Goal: Communication & Community: Answer question/provide support

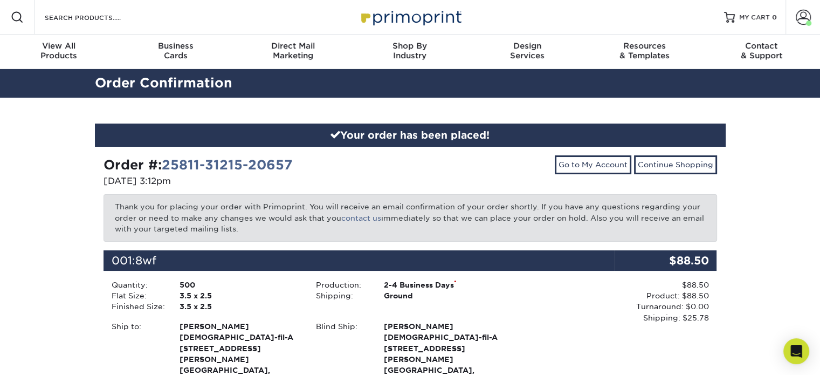
click at [811, 16] on link "Account" at bounding box center [802, 17] width 34 height 34
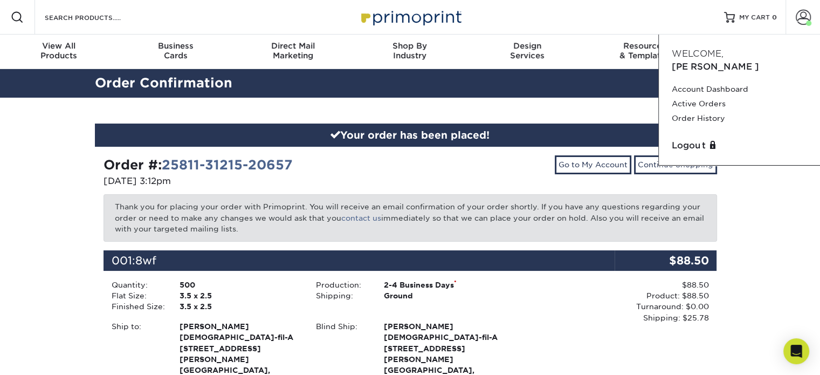
click at [704, 82] on link "Account Dashboard" at bounding box center [739, 89] width 135 height 15
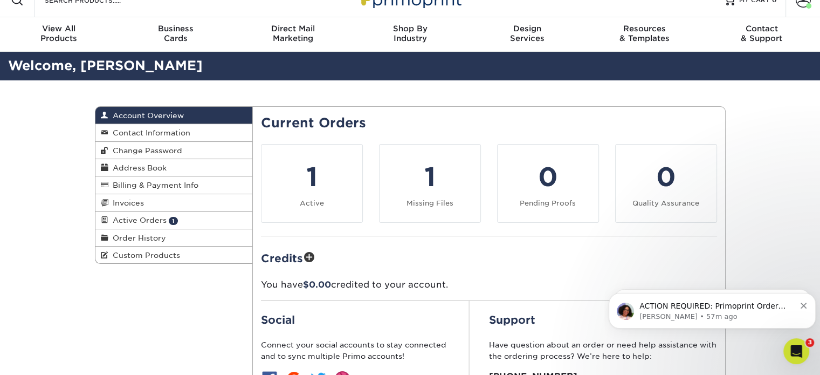
scroll to position [17, 0]
click at [807, 308] on div "ACTION REQUIRED: Primoprint Order 25811-31215-20657-11/12 Good morning Alex, Th…" at bounding box center [712, 311] width 191 height 22
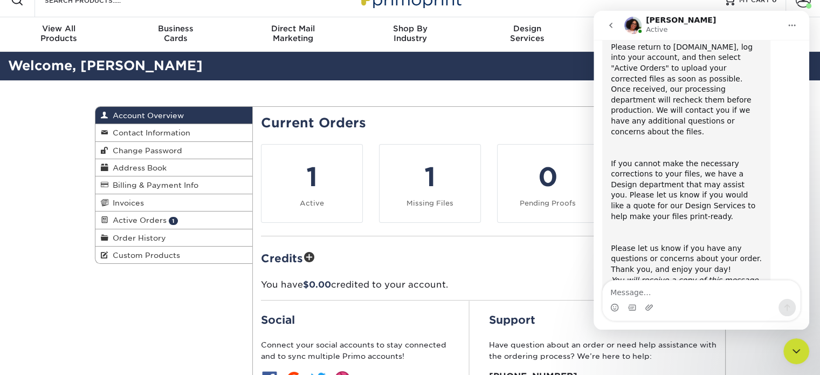
scroll to position [151, 0]
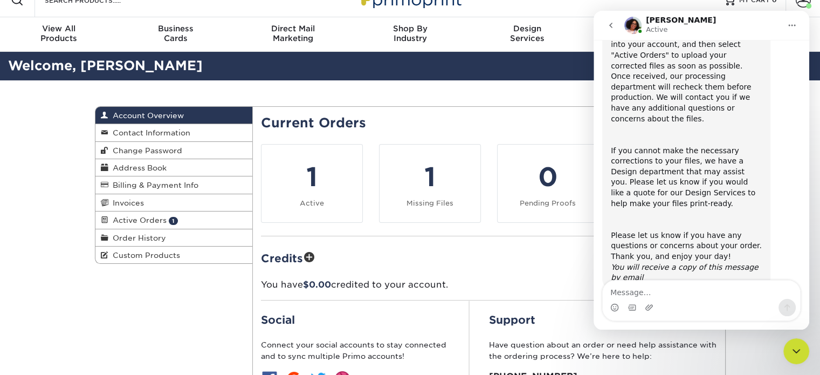
click at [529, 236] on div "Current Orders 1 Active 1 Missing Files Pending Proofs Quality Assurance" at bounding box center [489, 276] width 456 height 323
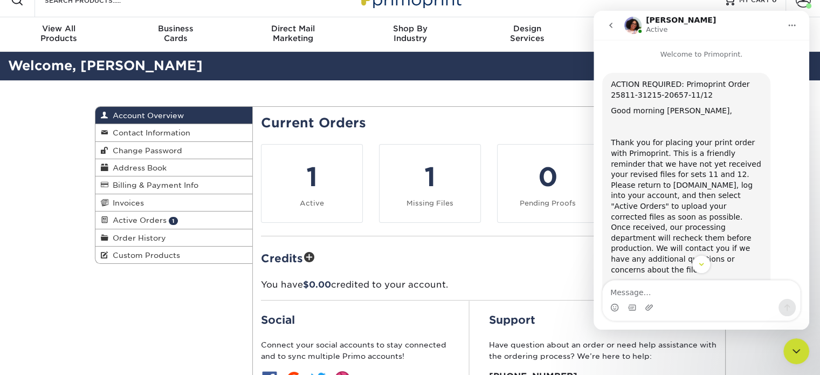
scroll to position [150, 0]
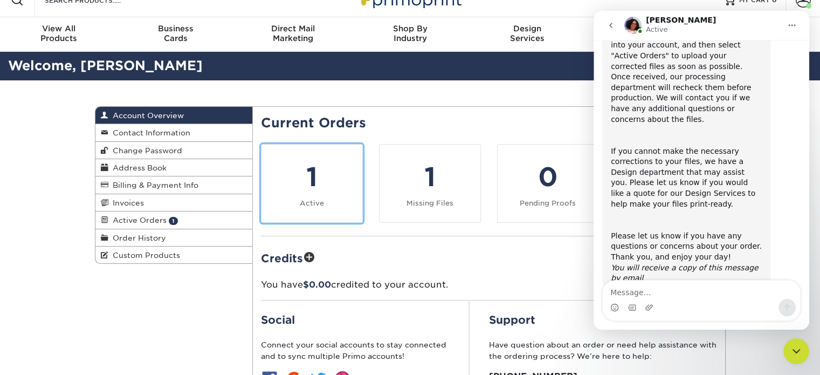
click at [355, 184] on div "1" at bounding box center [312, 176] width 88 height 39
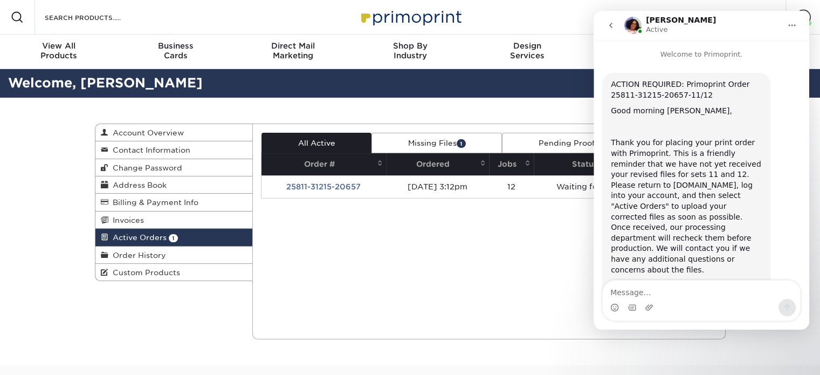
click at [353, 189] on td "25811-31215-20657" at bounding box center [323, 186] width 125 height 23
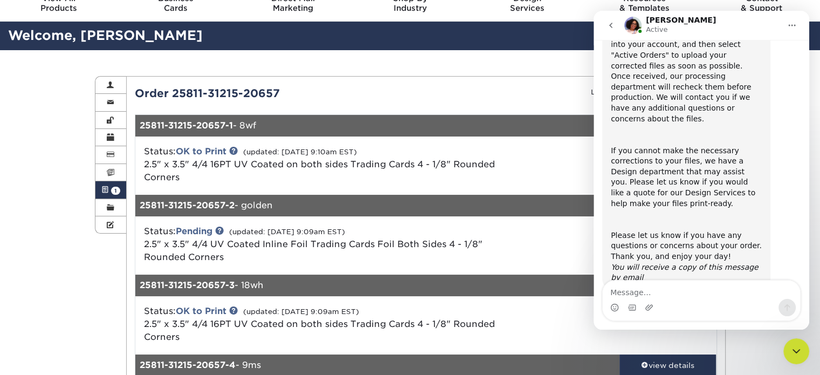
scroll to position [47, 0]
click at [607, 29] on icon "go back" at bounding box center [610, 25] width 9 height 9
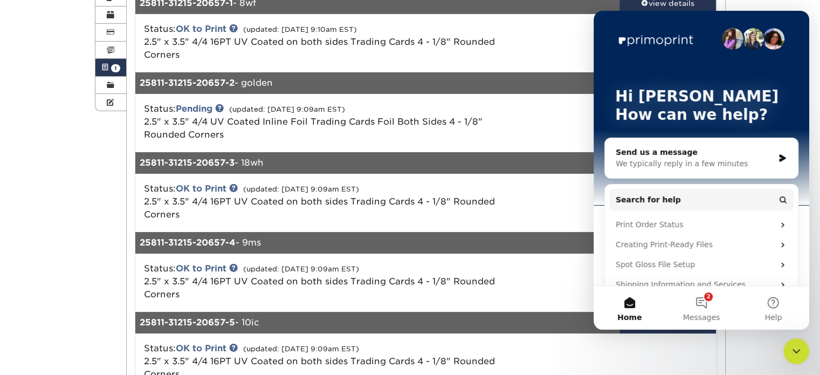
scroll to position [170, 0]
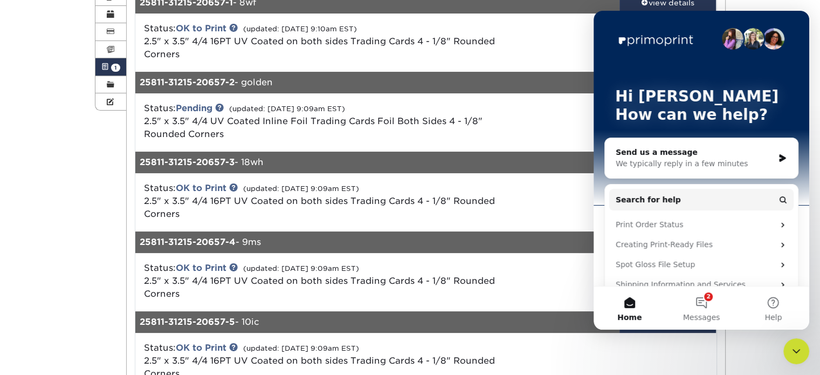
click at [792, 350] on icon "Close Intercom Messenger" at bounding box center [796, 350] width 13 height 13
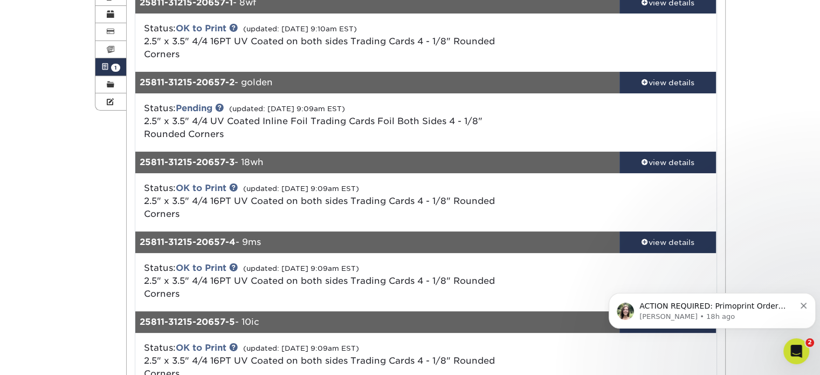
scroll to position [0, 0]
click at [658, 81] on div "view details" at bounding box center [667, 82] width 97 height 11
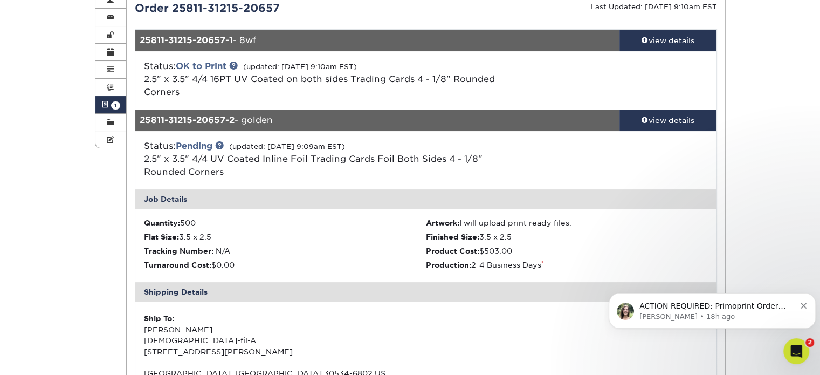
scroll to position [132, 0]
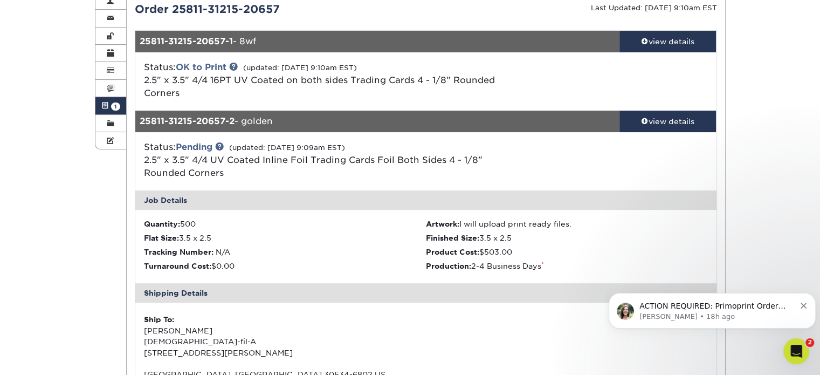
click at [653, 111] on link "view details" at bounding box center [667, 121] width 97 height 22
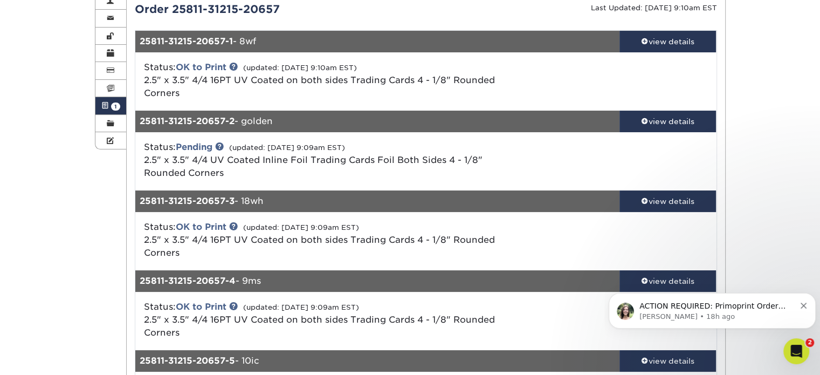
click at [668, 307] on p "ACTION REQUIRED: Primoprint Order 25811-31215-20657 Thank you for placing your …" at bounding box center [717, 306] width 156 height 11
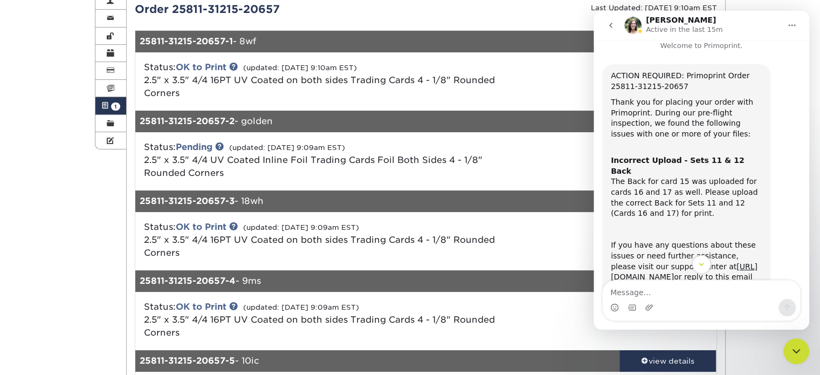
scroll to position [0, 0]
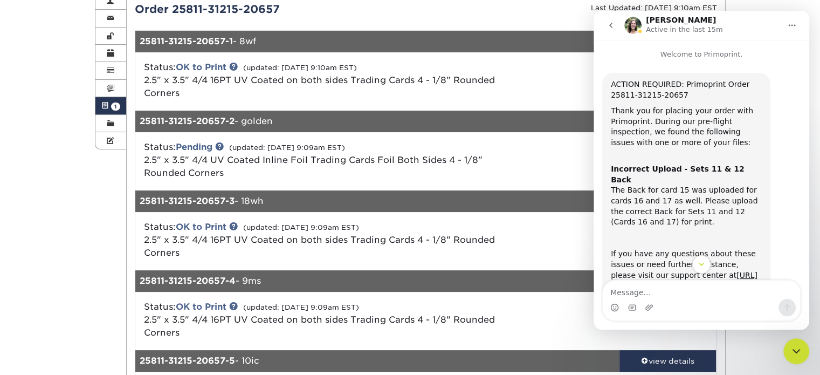
click at [569, 158] on div at bounding box center [618, 161] width 193 height 41
click at [609, 22] on icon "go back" at bounding box center [610, 25] width 9 height 9
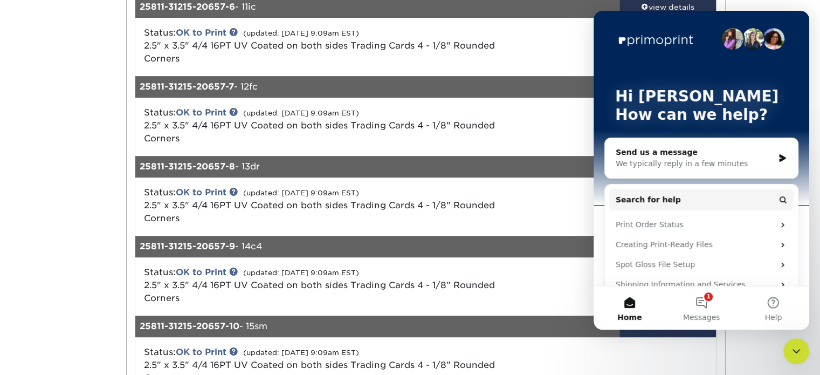
scroll to position [517, 0]
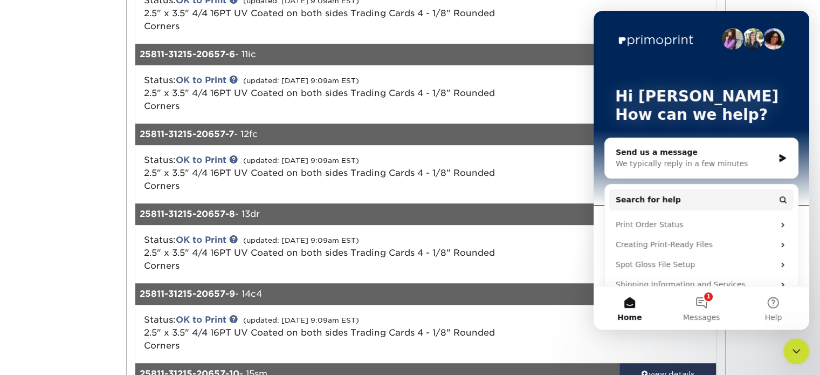
click at [802, 356] on icon "Close Intercom Messenger" at bounding box center [796, 350] width 13 height 13
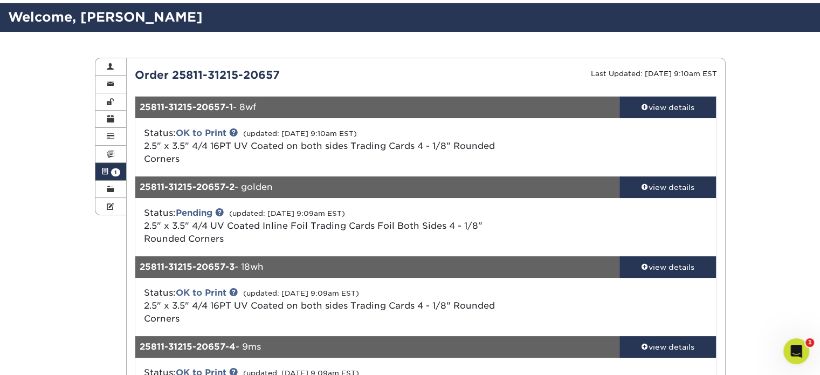
scroll to position [133, 0]
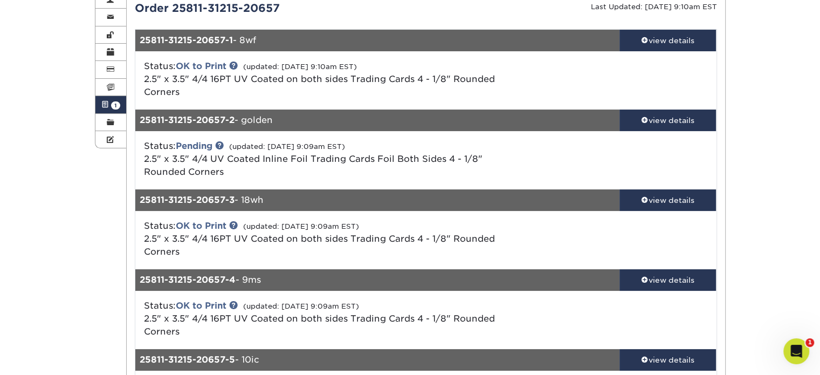
click at [683, 40] on div "view details" at bounding box center [667, 40] width 97 height 11
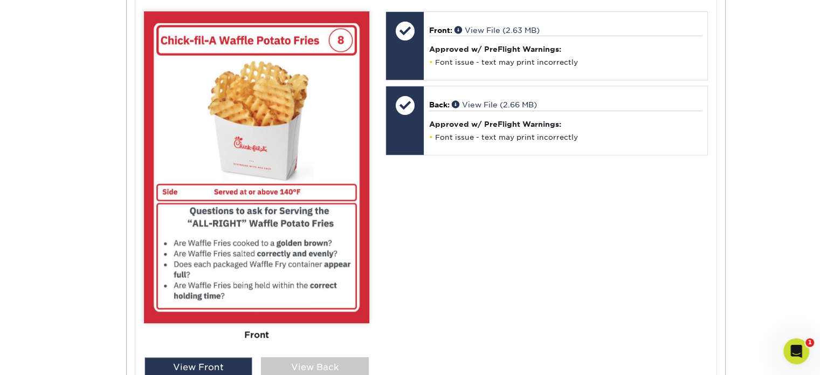
scroll to position [464, 0]
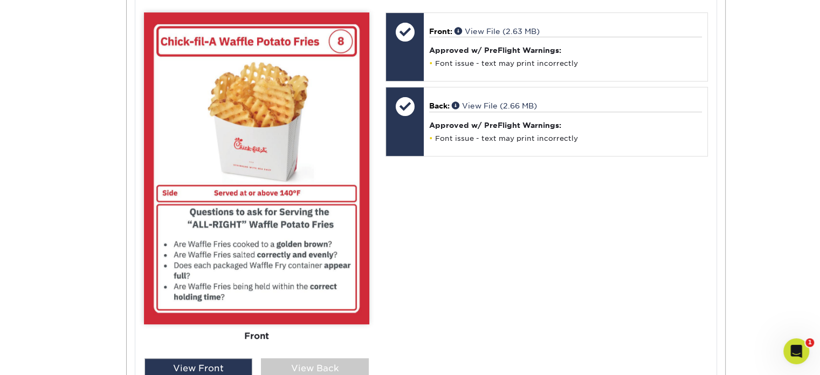
click at [299, 362] on div "View Back" at bounding box center [315, 368] width 108 height 20
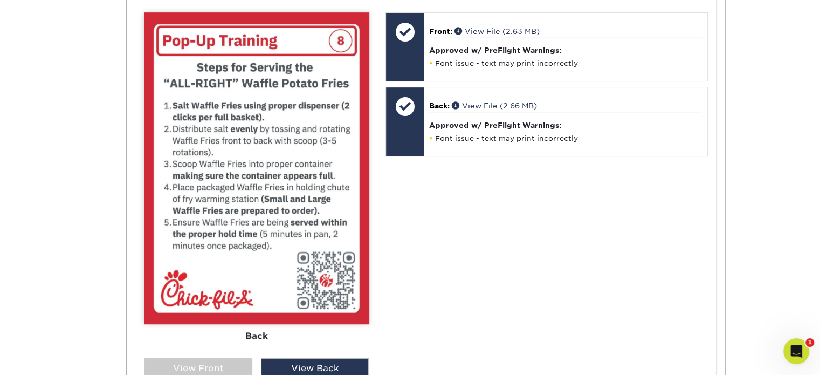
click at [242, 366] on div "View Front" at bounding box center [198, 368] width 108 height 20
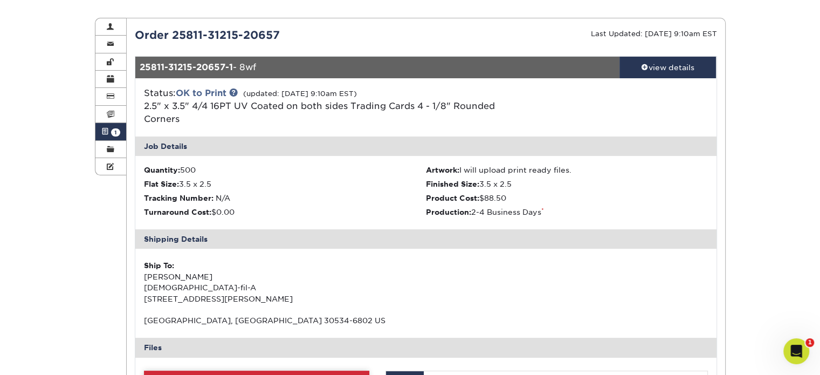
scroll to position [0, 0]
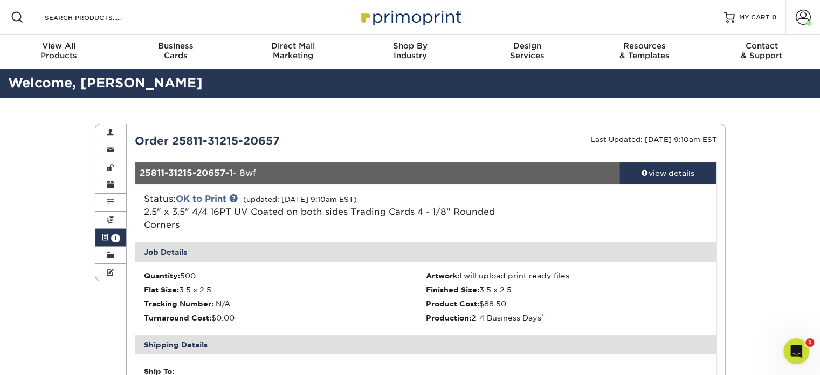
click at [658, 181] on link "view details" at bounding box center [667, 173] width 97 height 22
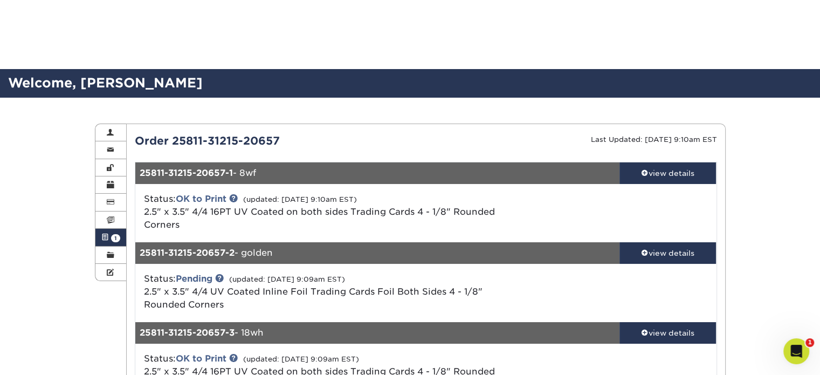
scroll to position [142, 0]
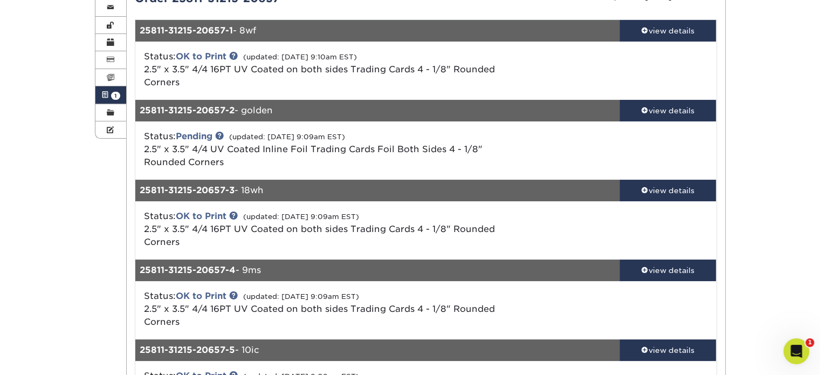
click at [667, 115] on link "view details" at bounding box center [667, 111] width 97 height 22
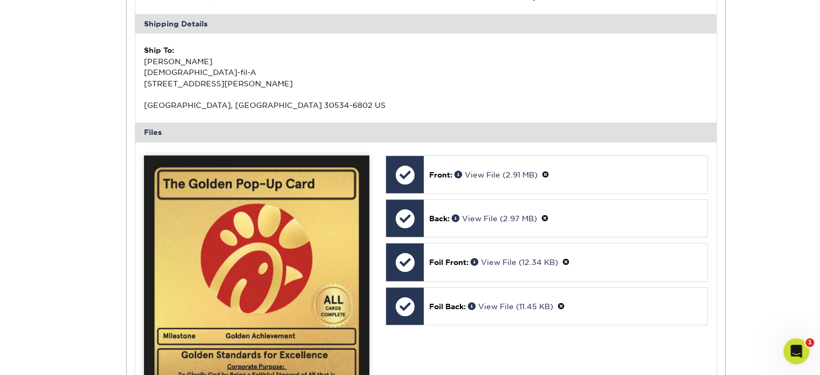
scroll to position [545, 0]
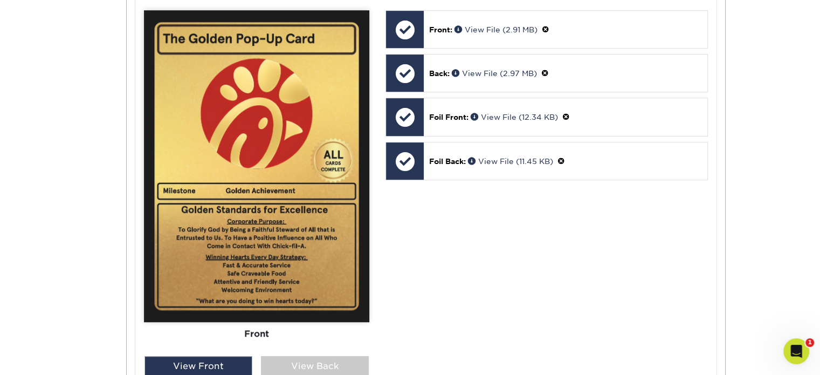
click at [322, 365] on div "View Back" at bounding box center [315, 366] width 108 height 20
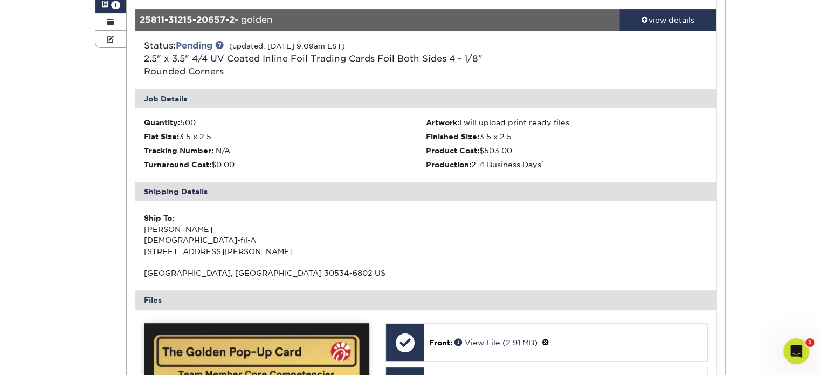
scroll to position [226, 0]
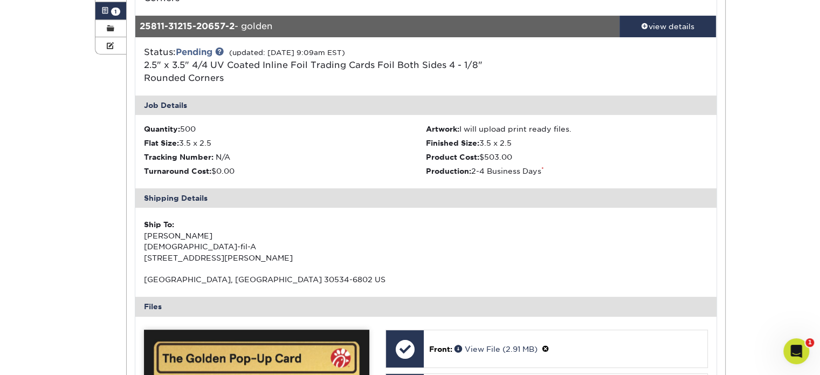
click at [664, 32] on link "view details" at bounding box center [667, 27] width 97 height 22
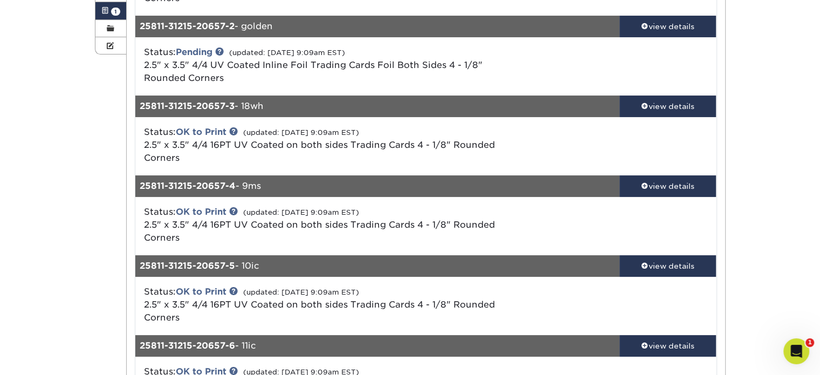
scroll to position [258, 0]
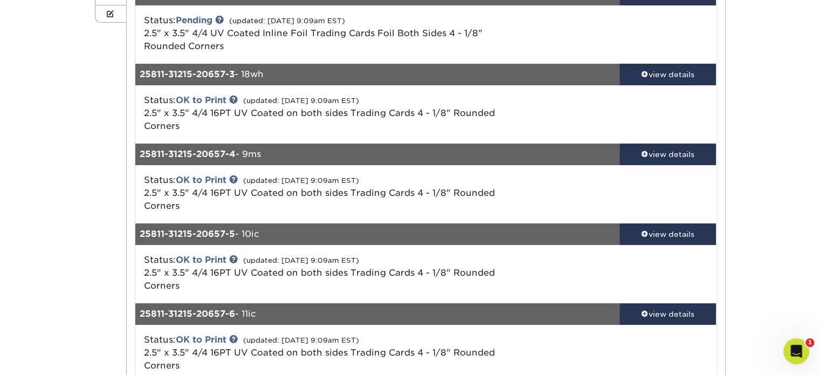
click at [661, 61] on div "Status: Pending (updated: [DATE] 9:09am EST) 2.5" x 3.5" 4/4 UV Coated Inline F…" at bounding box center [425, 34] width 597 height 58
click at [648, 73] on div "view details" at bounding box center [667, 74] width 97 height 11
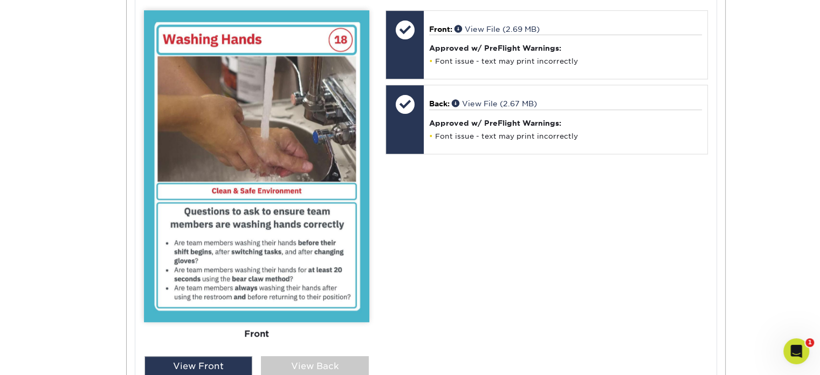
scroll to position [627, 0]
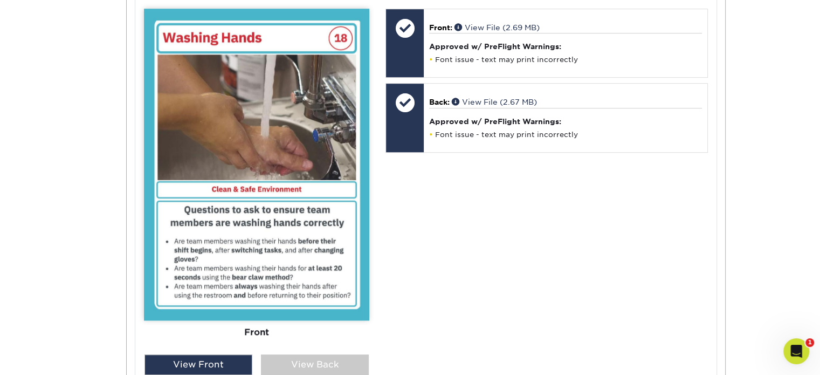
click at [312, 354] on div "View Back" at bounding box center [315, 364] width 108 height 20
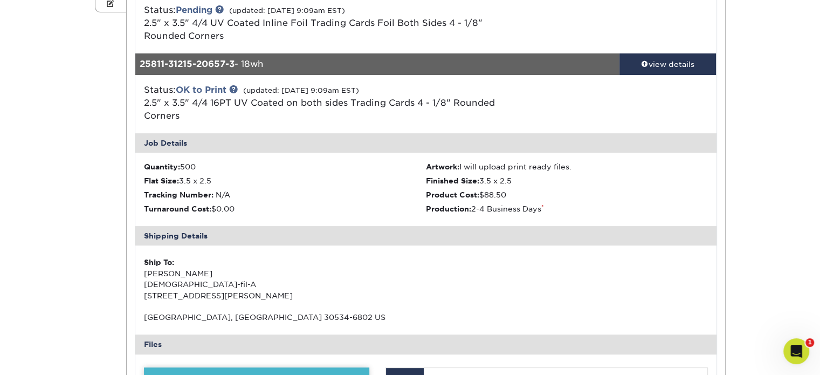
scroll to position [234, 0]
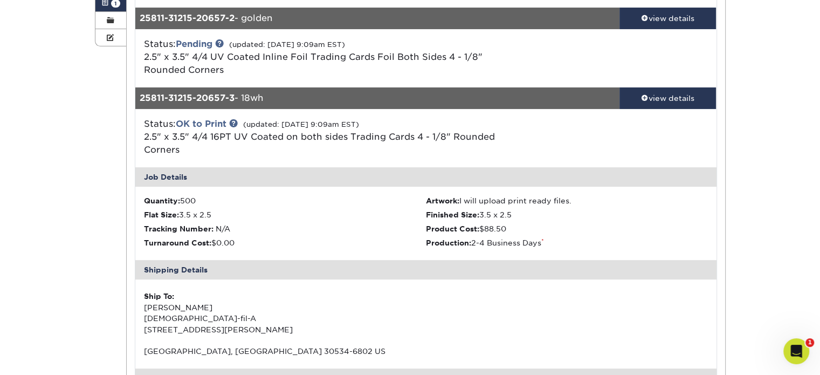
click at [674, 94] on div "view details" at bounding box center [667, 98] width 97 height 11
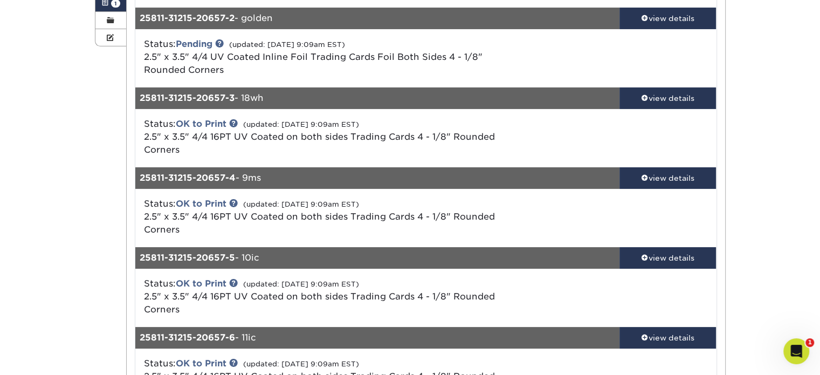
scroll to position [291, 0]
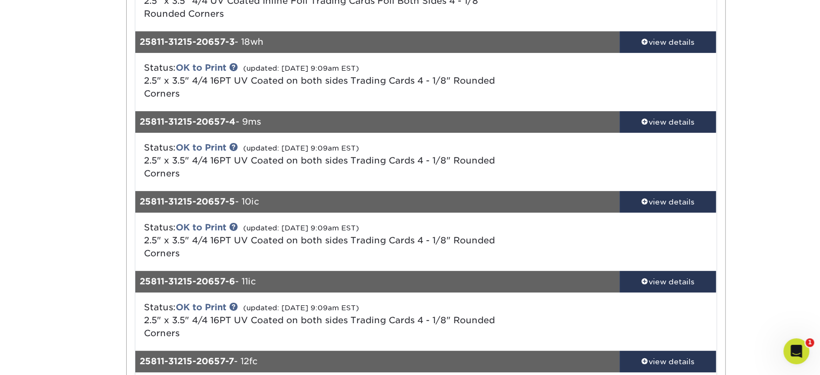
click at [668, 111] on link "view details" at bounding box center [667, 122] width 97 height 22
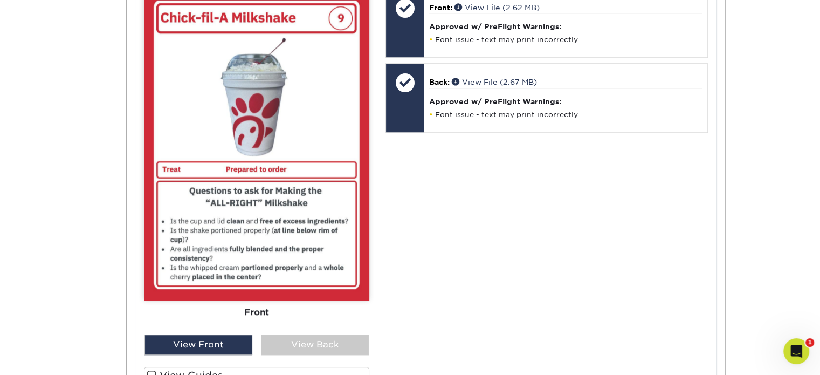
scroll to position [699, 0]
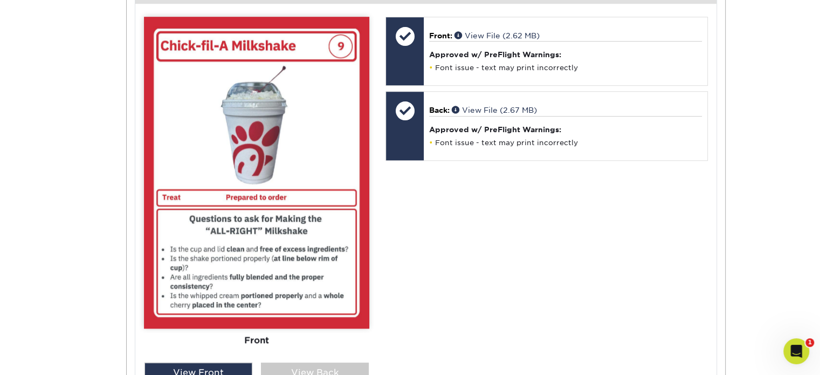
click at [350, 368] on div "View Back" at bounding box center [315, 372] width 108 height 20
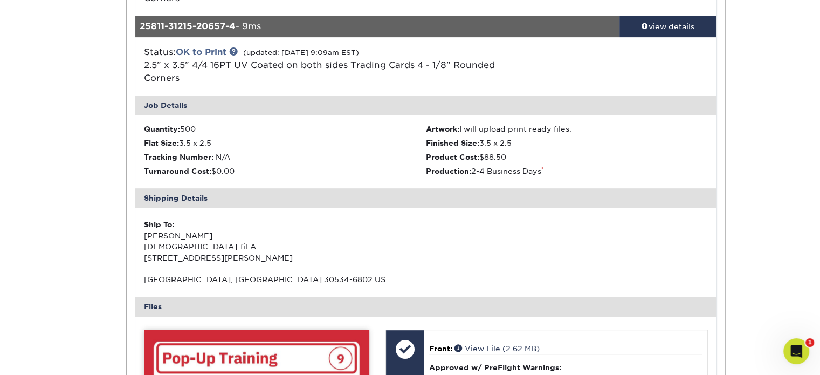
scroll to position [385, 0]
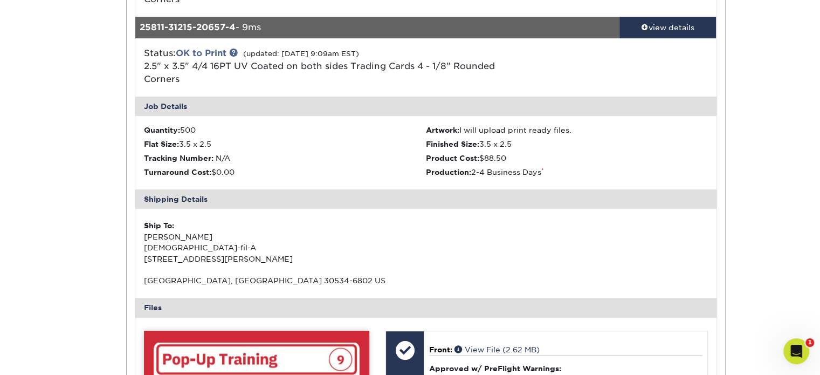
click at [679, 23] on div "view details" at bounding box center [667, 27] width 97 height 11
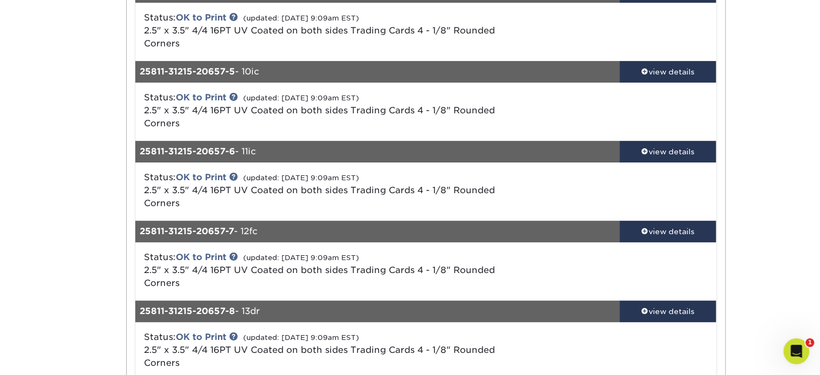
scroll to position [421, 0]
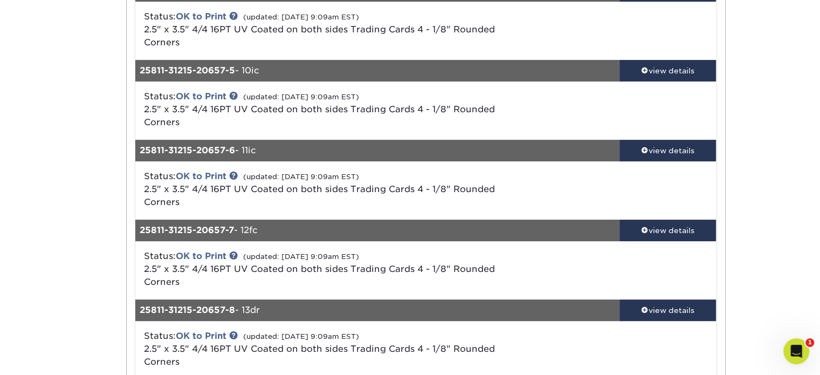
click at [654, 67] on div "view details" at bounding box center [667, 70] width 97 height 11
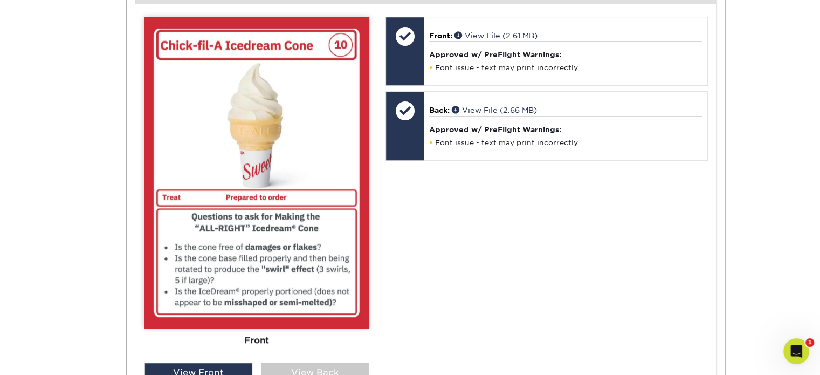
scroll to position [784, 0]
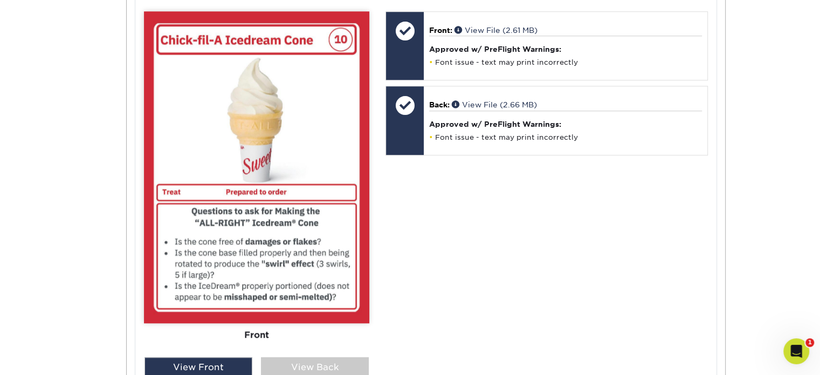
click at [319, 360] on div "View Back" at bounding box center [315, 367] width 108 height 20
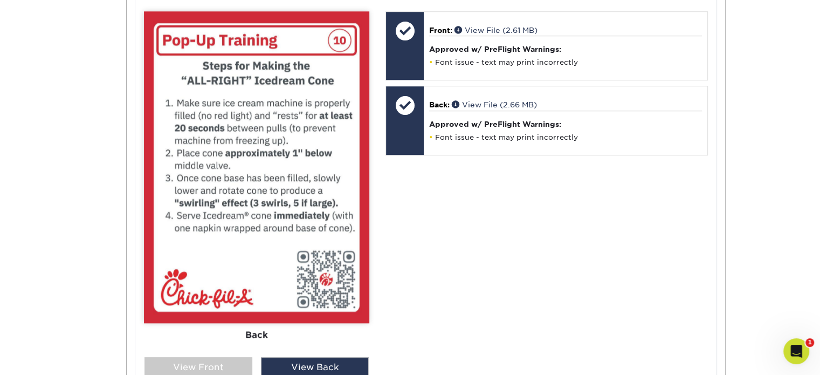
click at [239, 366] on div "View Front" at bounding box center [198, 367] width 108 height 20
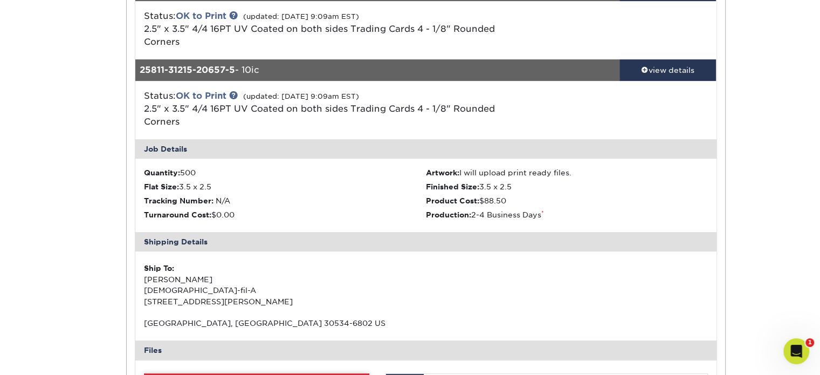
scroll to position [421, 0]
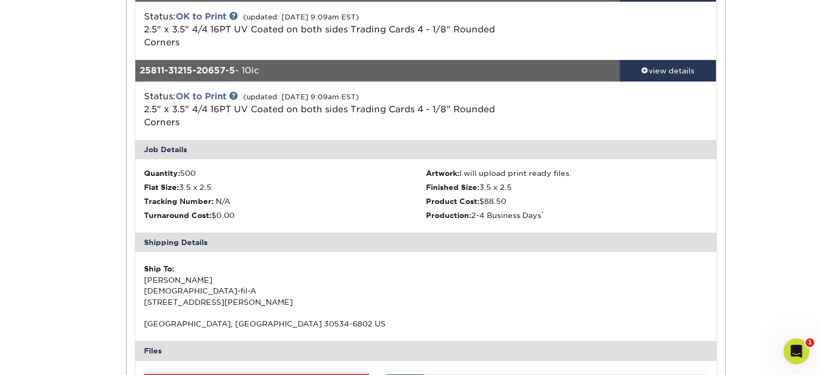
click at [665, 79] on link "view details" at bounding box center [667, 71] width 97 height 22
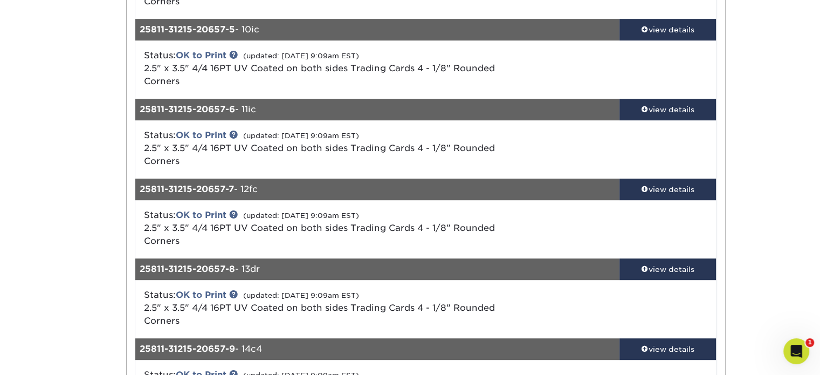
click at [660, 108] on div "view details" at bounding box center [667, 109] width 97 height 11
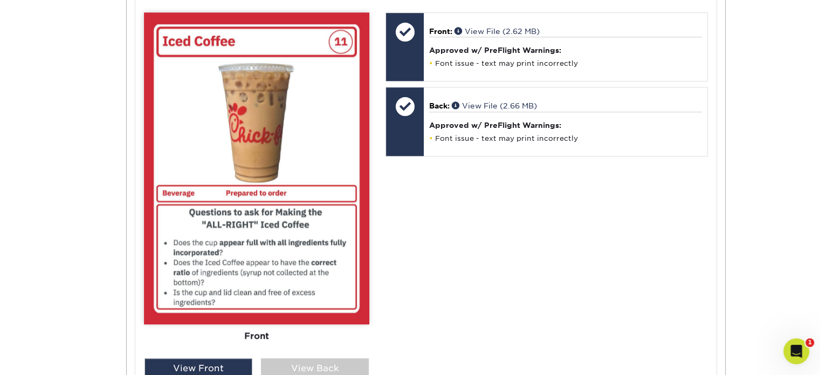
scroll to position [863, 0]
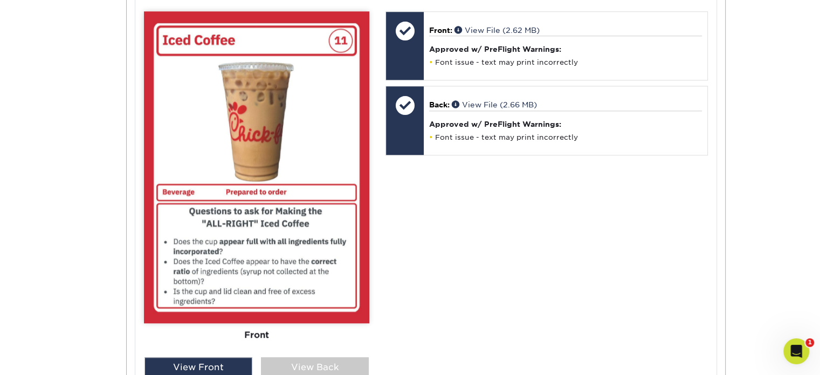
click at [333, 351] on div "Front Back" at bounding box center [256, 184] width 225 height 346
click at [319, 357] on div "View Back" at bounding box center [315, 367] width 108 height 20
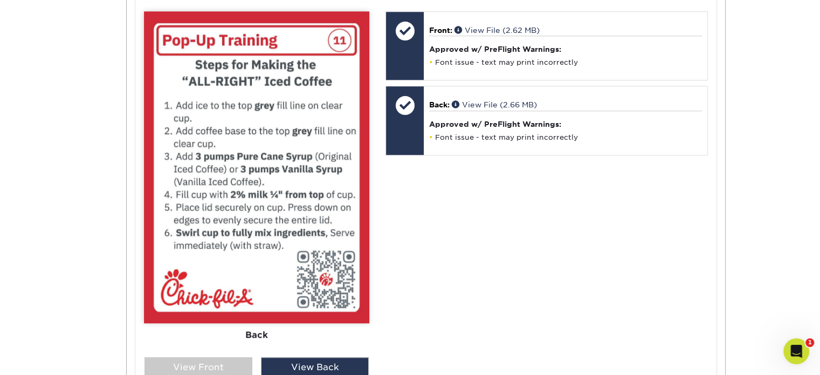
click at [238, 360] on div "View Front" at bounding box center [198, 367] width 108 height 20
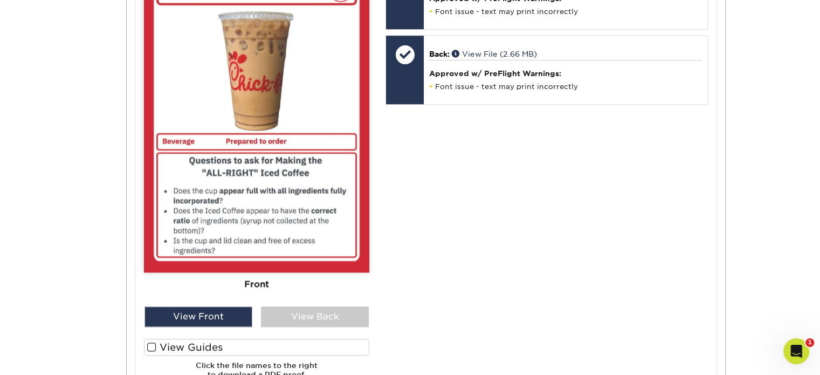
scroll to position [916, 0]
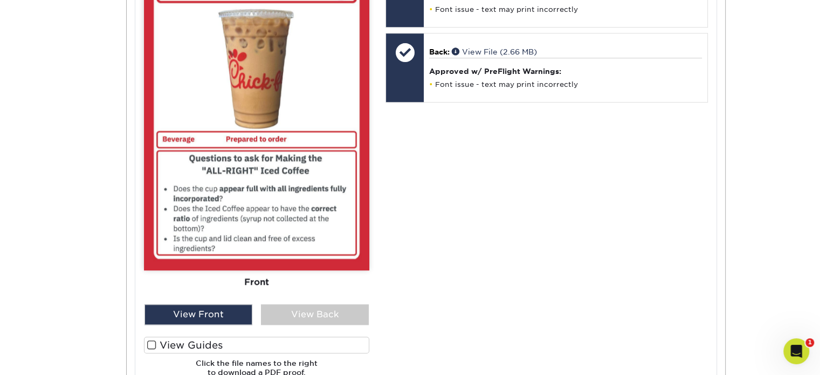
click at [297, 311] on div "View Back" at bounding box center [315, 314] width 108 height 20
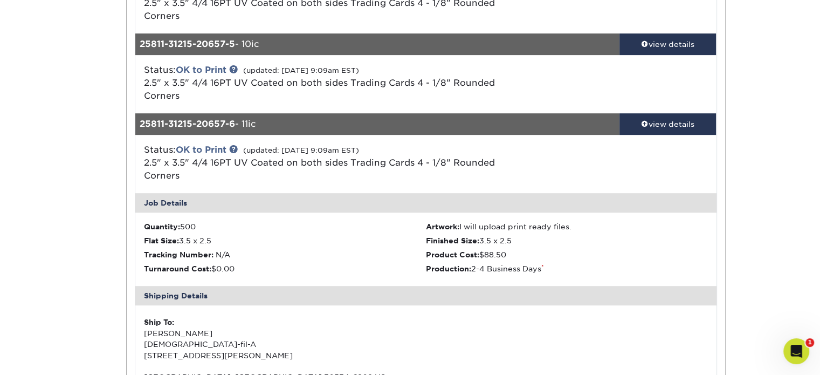
scroll to position [447, 0]
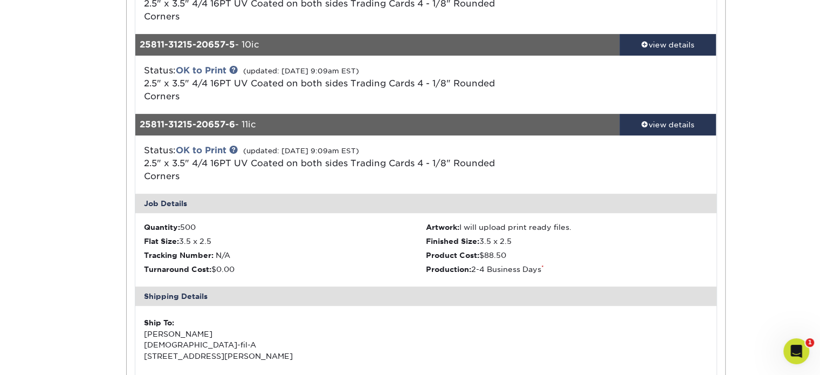
click at [644, 114] on link "view details" at bounding box center [667, 125] width 97 height 22
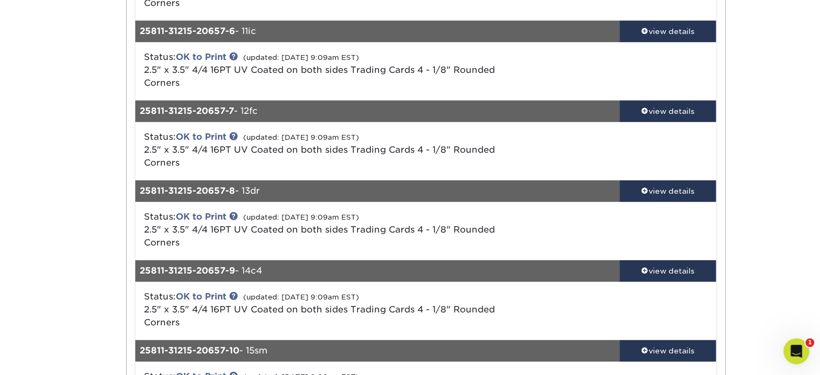
scroll to position [541, 0]
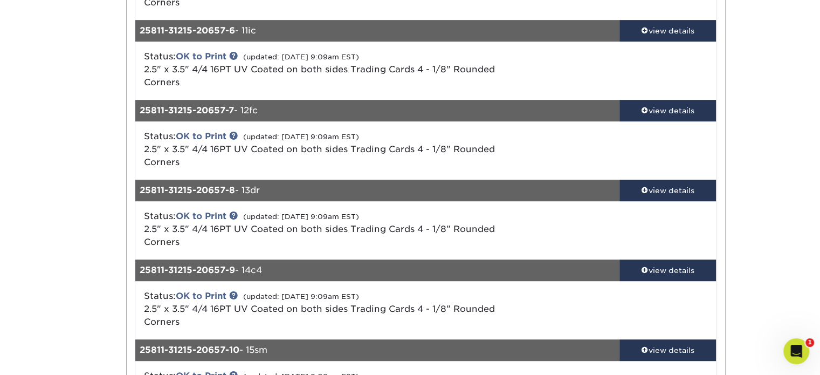
click at [644, 123] on div "Status: OK to Print (updated: [DATE] 9:09am EST) 2.5" x 3.5" 4/4 16PT UV Coated…" at bounding box center [425, 150] width 597 height 58
click at [645, 118] on link "view details" at bounding box center [667, 111] width 97 height 22
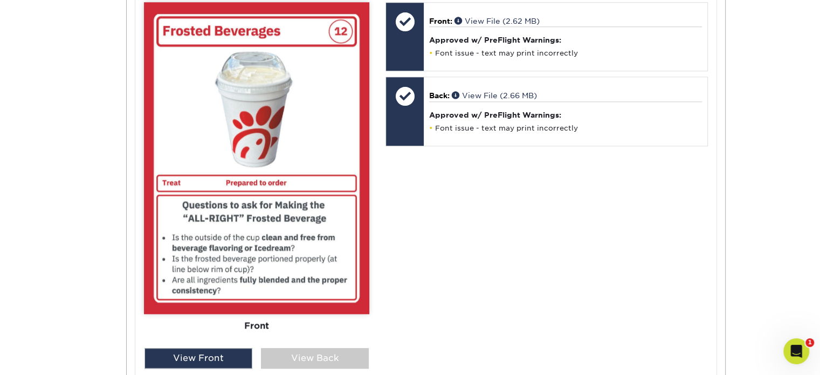
scroll to position [953, 0]
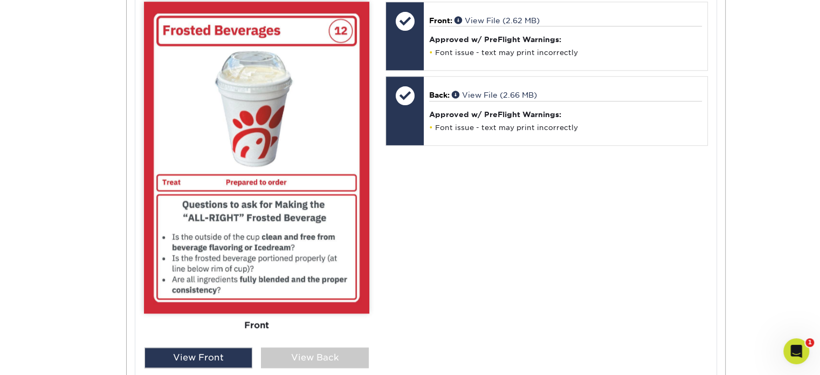
click at [332, 355] on div "View Back" at bounding box center [315, 357] width 108 height 20
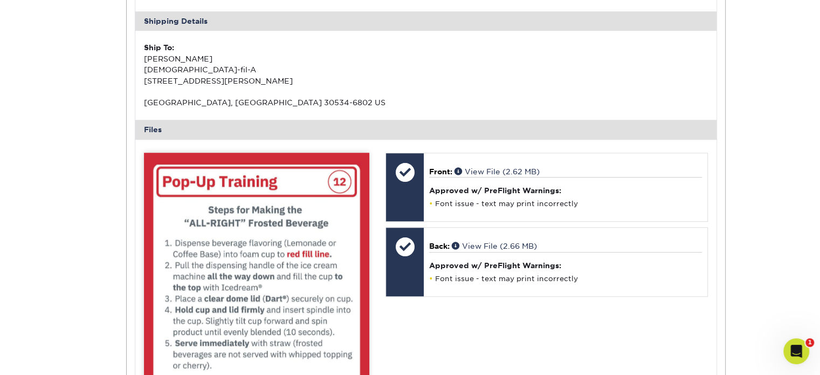
scroll to position [802, 0]
click at [501, 247] on link "View File (2.66 MB)" at bounding box center [494, 245] width 85 height 9
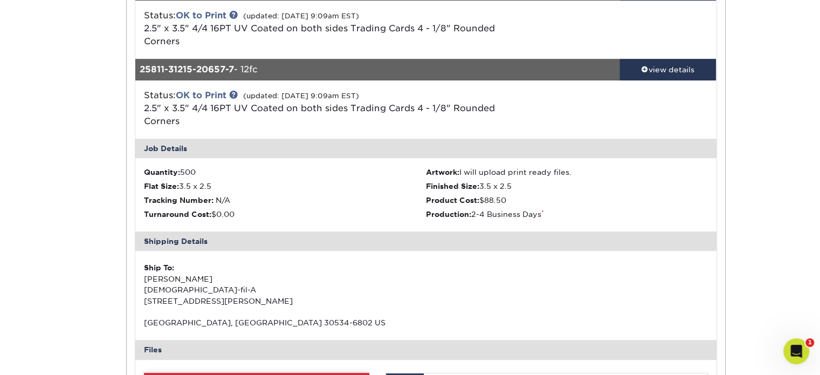
click at [653, 73] on div "view details" at bounding box center [667, 69] width 97 height 11
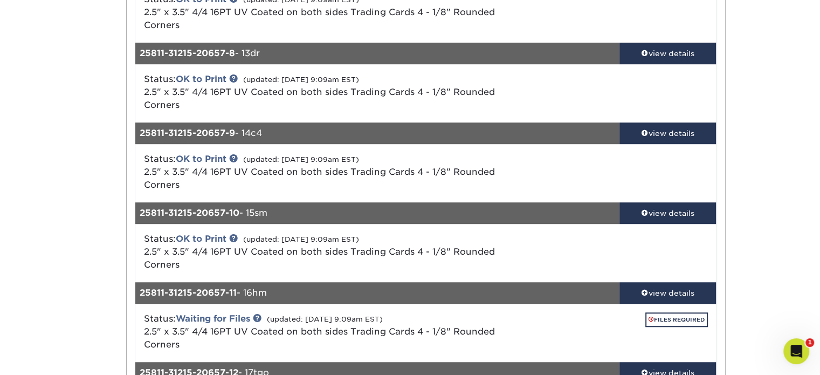
scroll to position [679, 0]
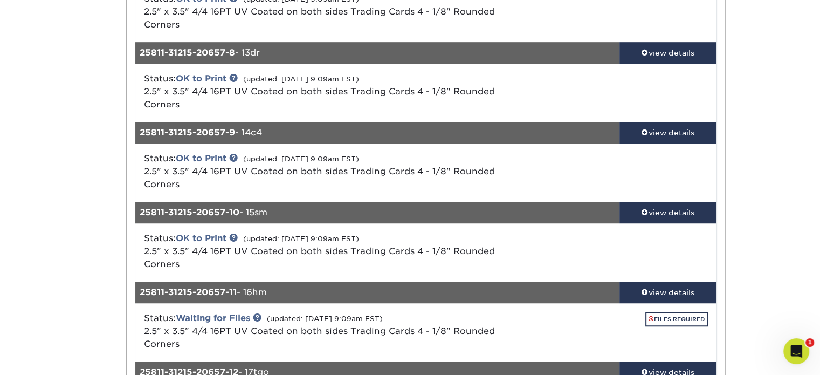
click at [661, 67] on div "Status: OK to Print (updated: [DATE] 9:09am EST) 2.5" x 3.5" 4/4 16PT UV Coated…" at bounding box center [425, 93] width 597 height 58
click at [662, 60] on link "view details" at bounding box center [667, 53] width 97 height 22
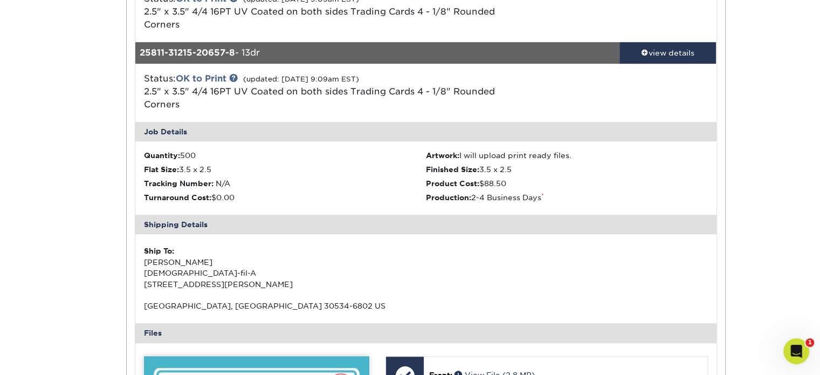
click at [665, 59] on link "view details" at bounding box center [667, 53] width 97 height 22
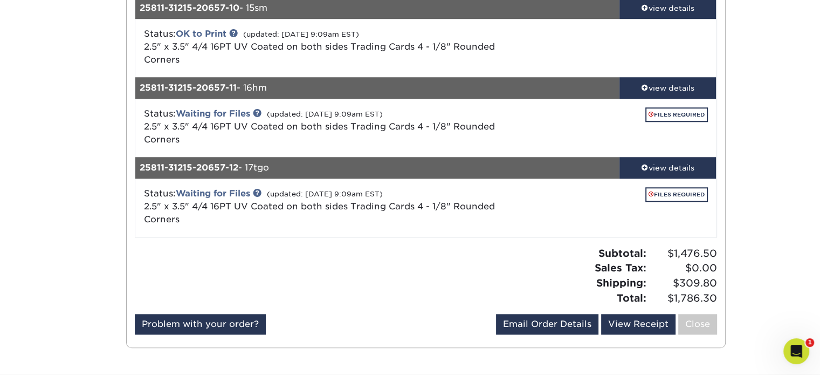
scroll to position [882, 0]
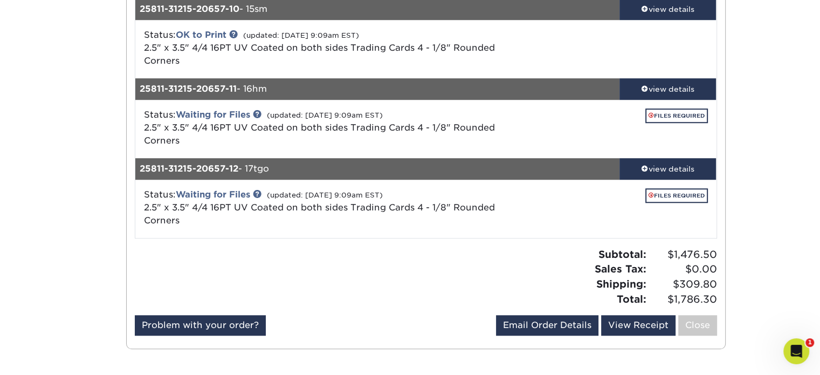
click at [669, 95] on link "view details" at bounding box center [667, 89] width 97 height 22
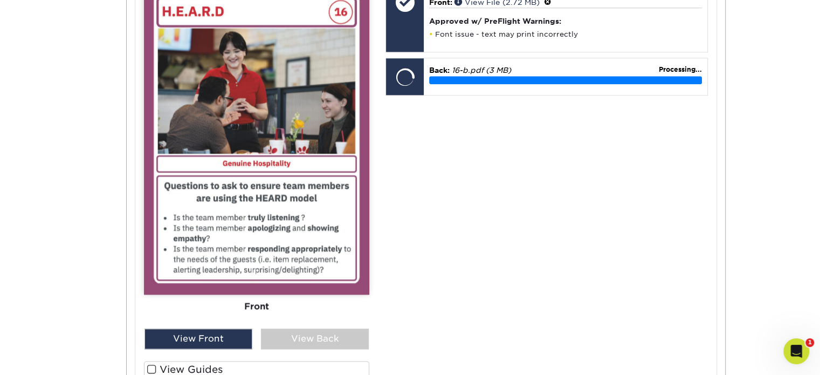
scroll to position [1291, 0]
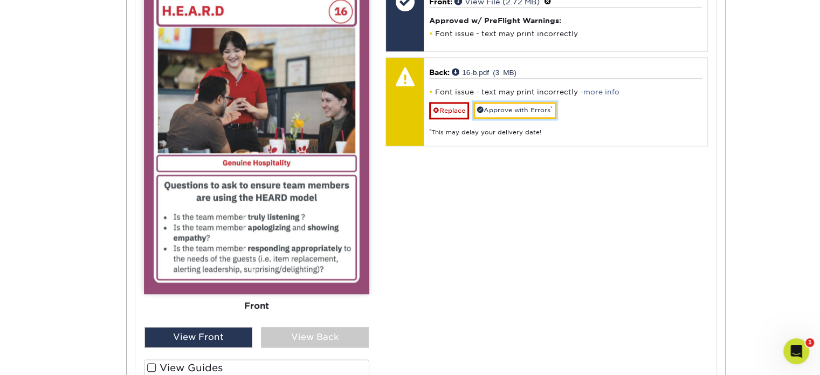
click at [500, 108] on link "Approve with Errors *" at bounding box center [514, 110] width 83 height 17
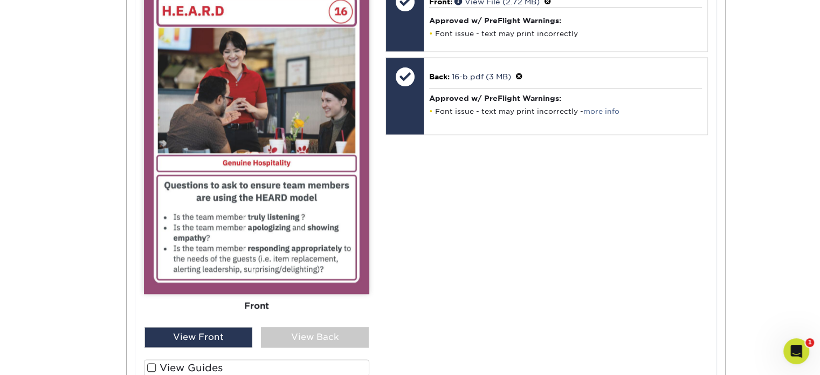
click at [327, 332] on div "View Back" at bounding box center [315, 337] width 108 height 20
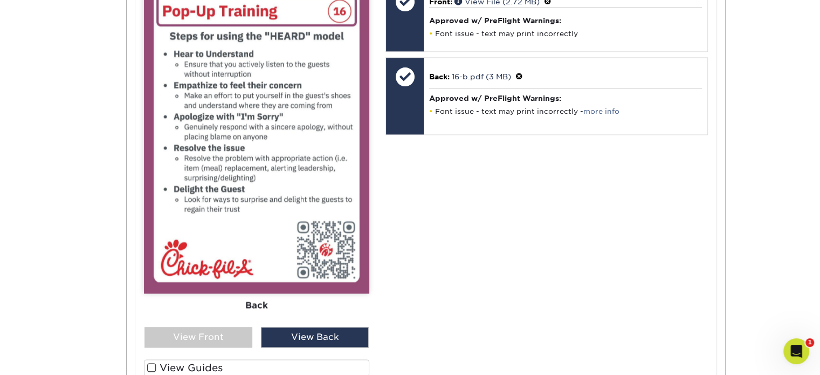
click at [236, 338] on div "View Front" at bounding box center [198, 337] width 108 height 20
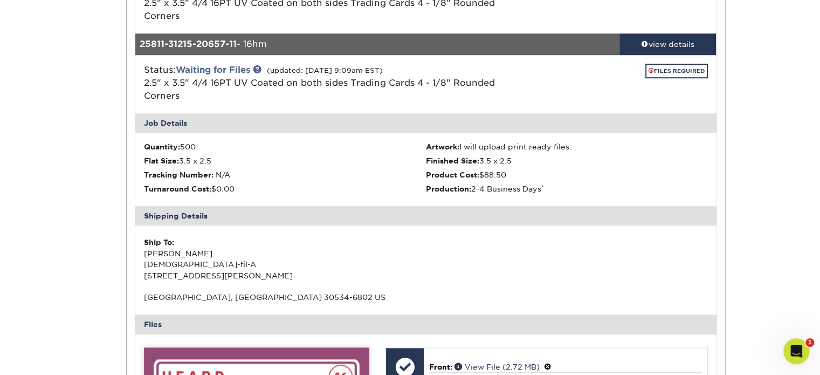
scroll to position [940, 0]
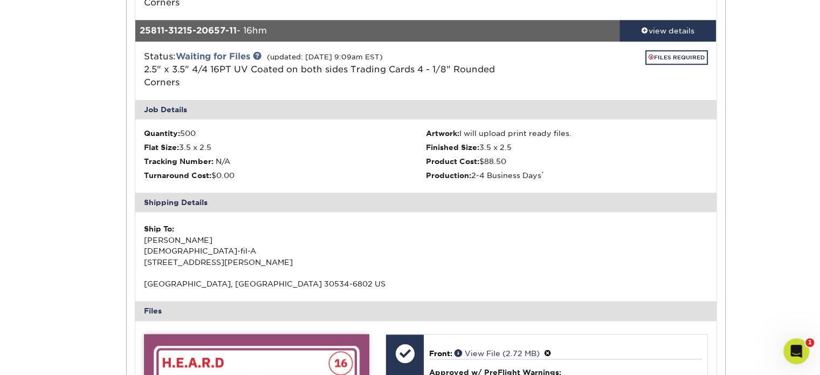
click at [640, 37] on link "view details" at bounding box center [667, 31] width 97 height 22
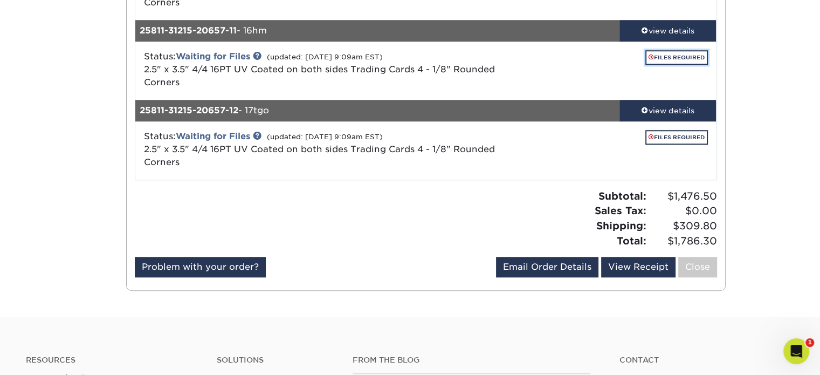
click at [659, 59] on link "FILES REQUIRED" at bounding box center [676, 57] width 63 height 15
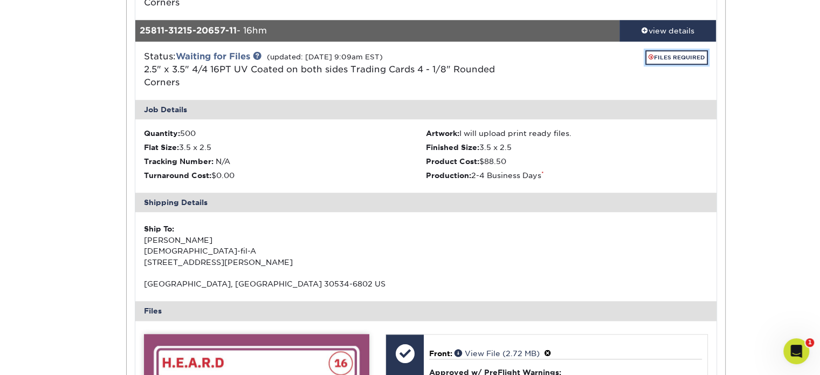
click at [659, 59] on link "FILES REQUIRED" at bounding box center [676, 57] width 63 height 15
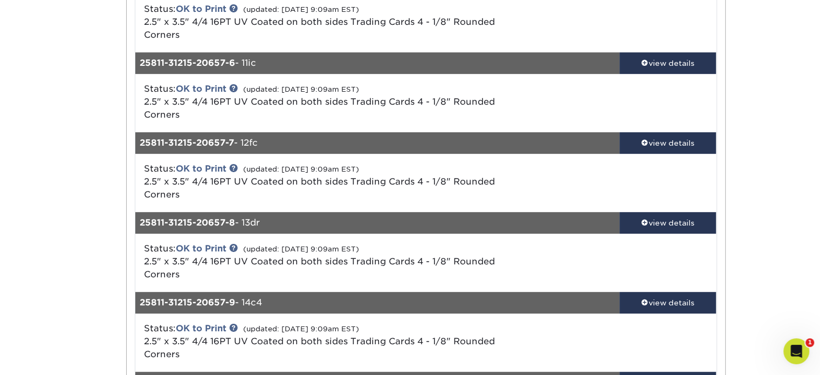
scroll to position [508, 0]
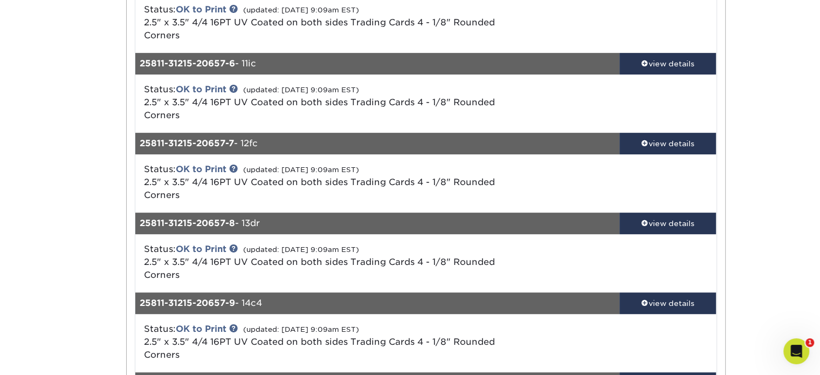
click at [649, 60] on div "view details" at bounding box center [667, 63] width 97 height 11
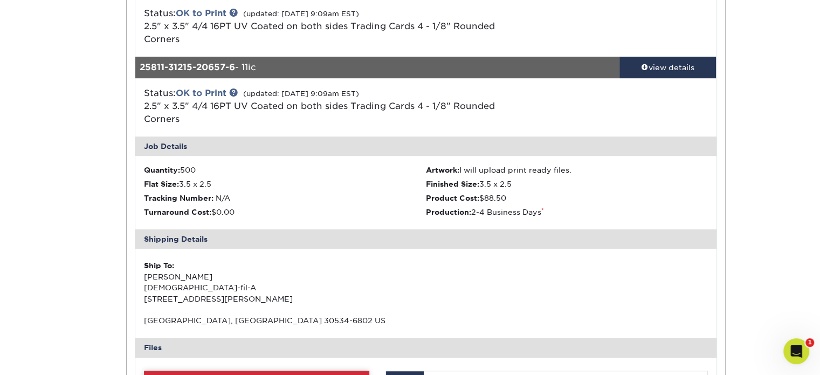
scroll to position [480, 0]
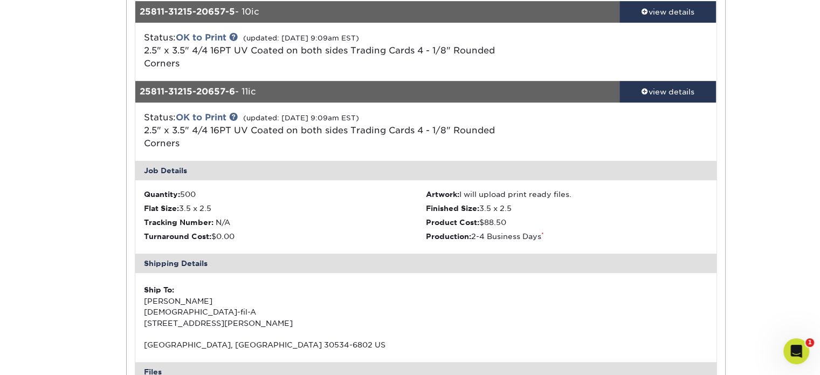
click at [647, 81] on link "view details" at bounding box center [667, 92] width 97 height 22
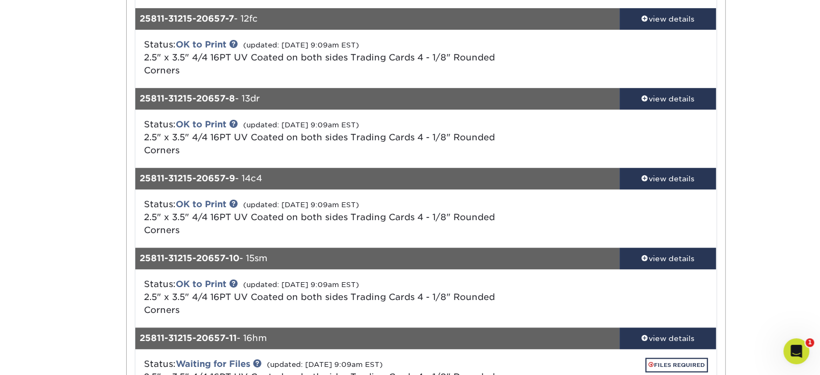
scroll to position [645, 0]
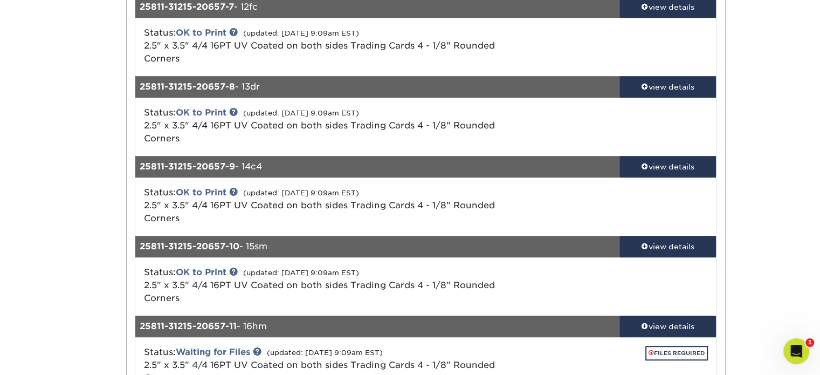
click at [661, 91] on div "view details" at bounding box center [667, 86] width 97 height 11
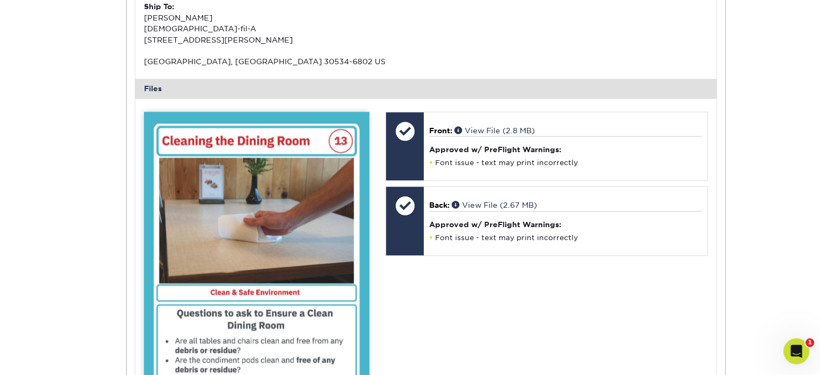
scroll to position [1084, 0]
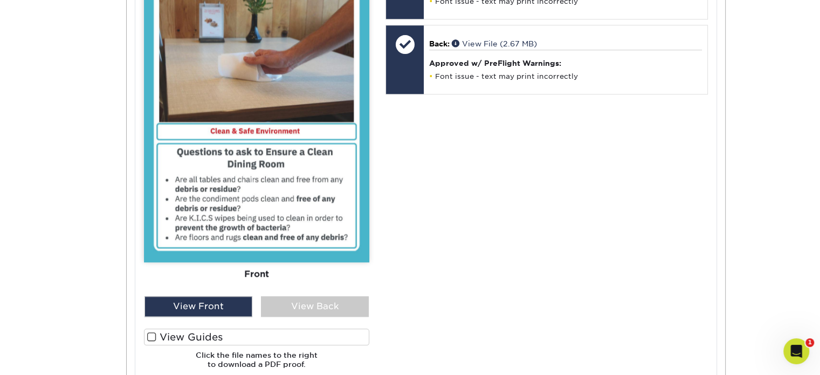
click at [361, 287] on div "Front Back" at bounding box center [256, 123] width 225 height 346
click at [319, 316] on div "Front Back View Front View Back Front Back" at bounding box center [256, 163] width 225 height 427
click at [340, 314] on div "View Back" at bounding box center [315, 306] width 108 height 20
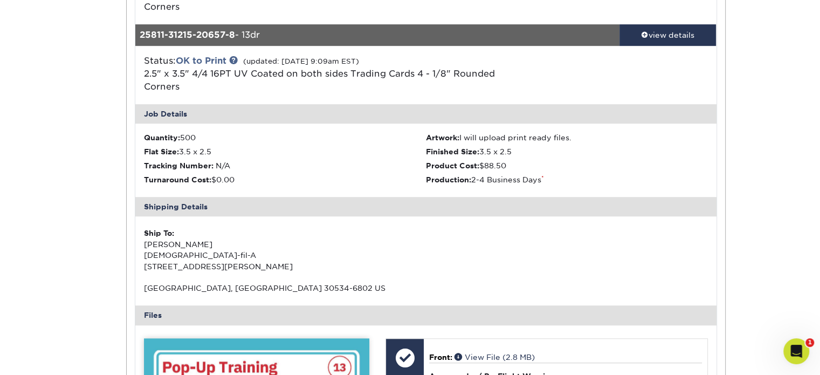
scroll to position [696, 0]
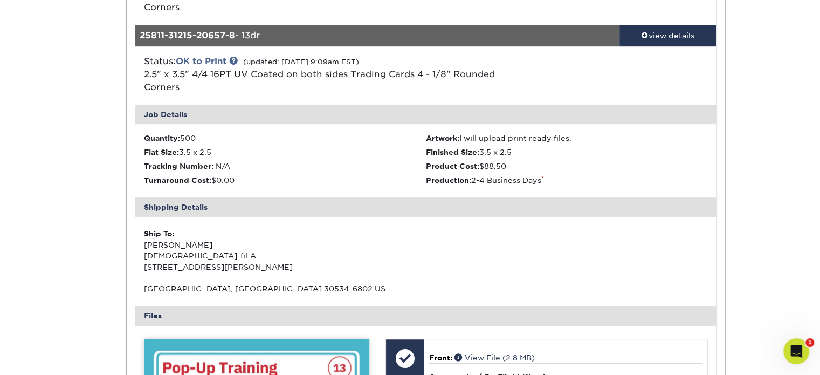
click at [676, 36] on div "view details" at bounding box center [667, 35] width 97 height 11
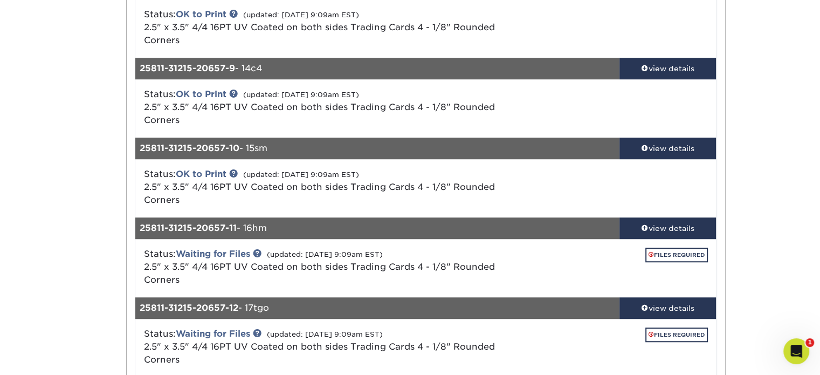
scroll to position [743, 0]
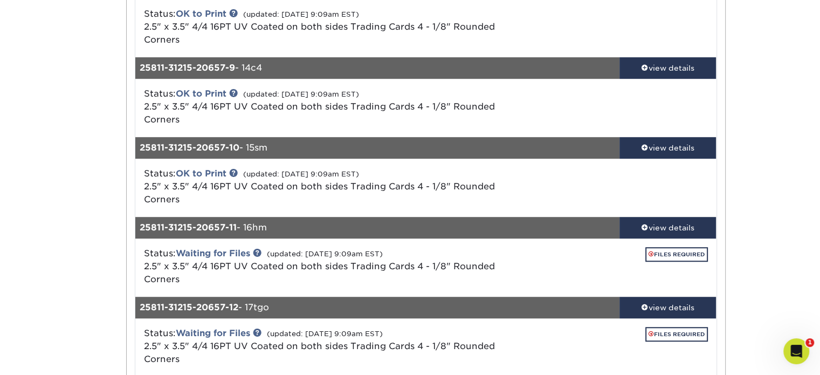
click at [658, 65] on div "view details" at bounding box center [667, 68] width 97 height 11
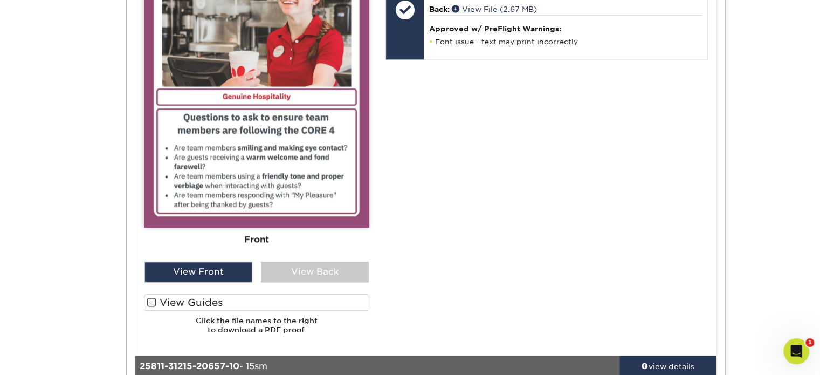
scroll to position [1173, 0]
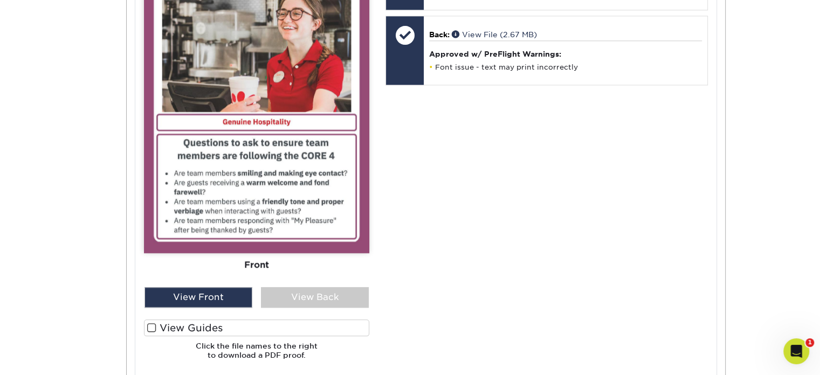
click at [347, 310] on div "Front Back View Front View Back Front Back" at bounding box center [256, 154] width 225 height 427
click at [346, 297] on div "View Back" at bounding box center [315, 297] width 108 height 20
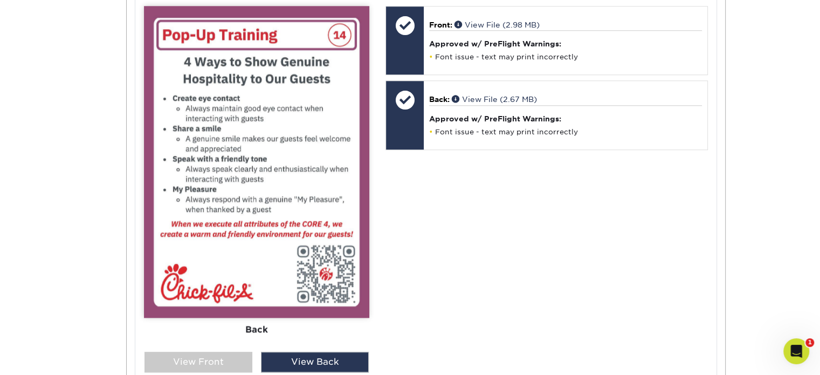
scroll to position [1105, 0]
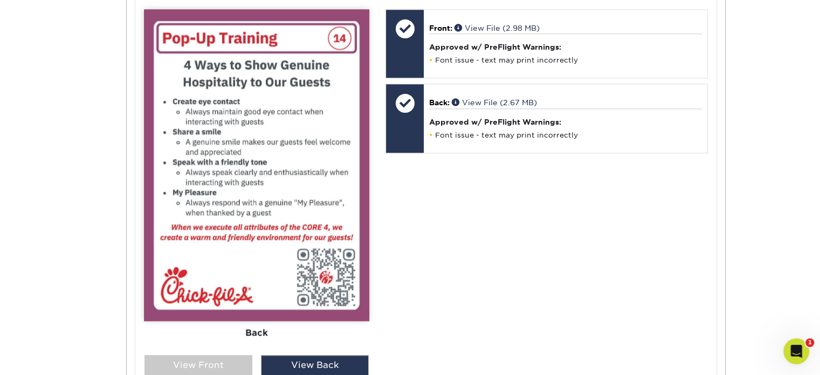
click at [229, 358] on div "View Front" at bounding box center [198, 365] width 108 height 20
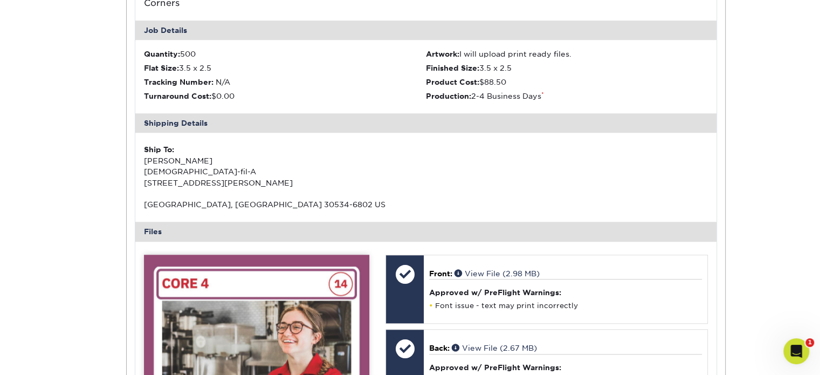
scroll to position [711, 0]
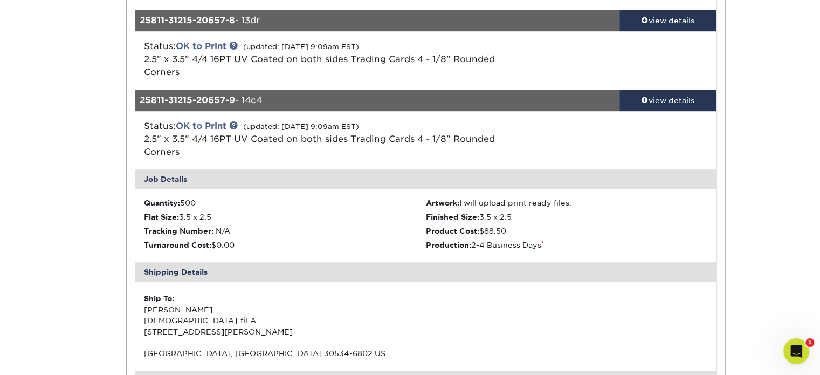
click at [652, 97] on div "view details" at bounding box center [667, 100] width 97 height 11
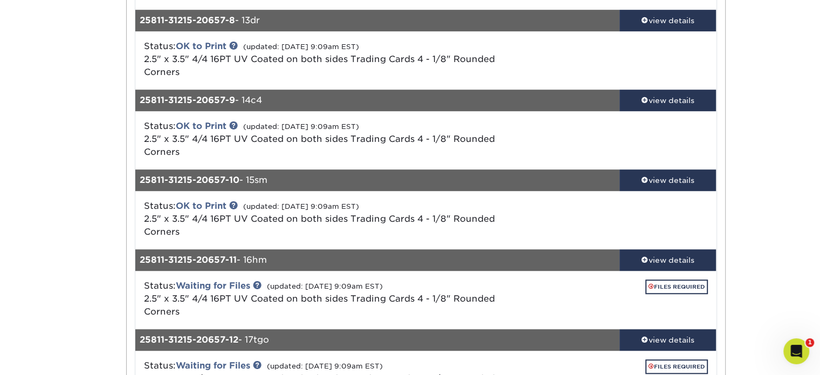
scroll to position [862, 0]
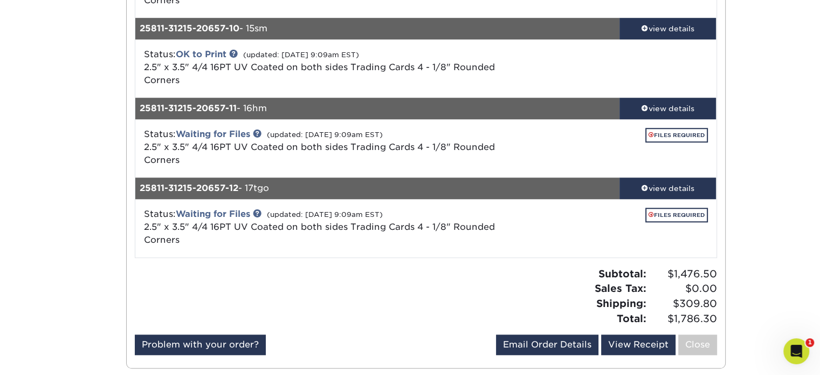
click at [654, 41] on div "Status: OK to Print (updated: [DATE] 9:09am EST) 2.5" x 3.5" 4/4 16PT UV Coated…" at bounding box center [425, 68] width 597 height 58
click at [653, 38] on link "view details" at bounding box center [667, 29] width 97 height 22
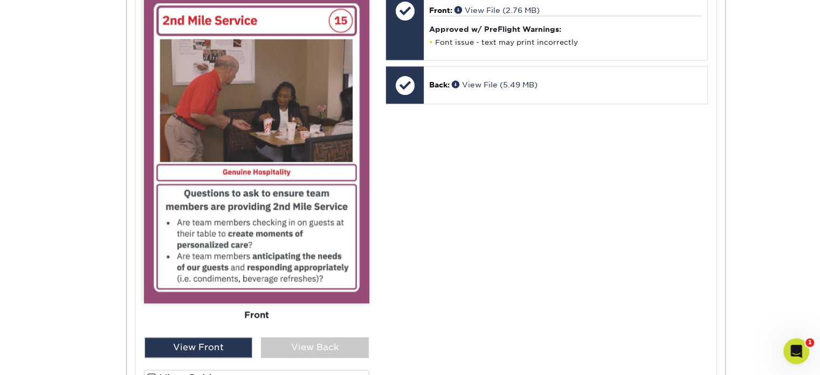
scroll to position [1203, 0]
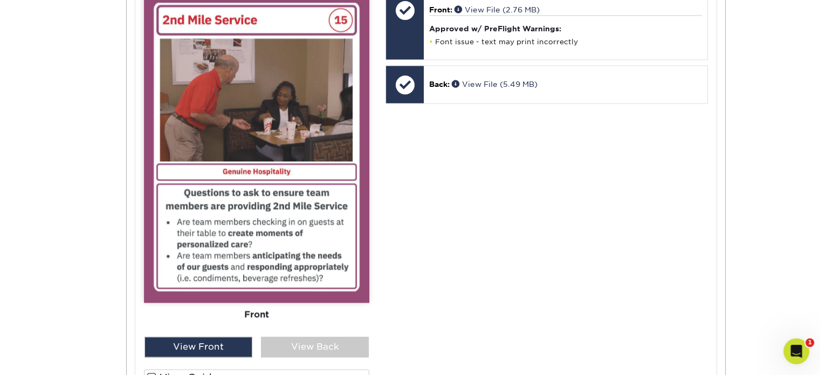
click at [316, 342] on div "View Back" at bounding box center [315, 346] width 108 height 20
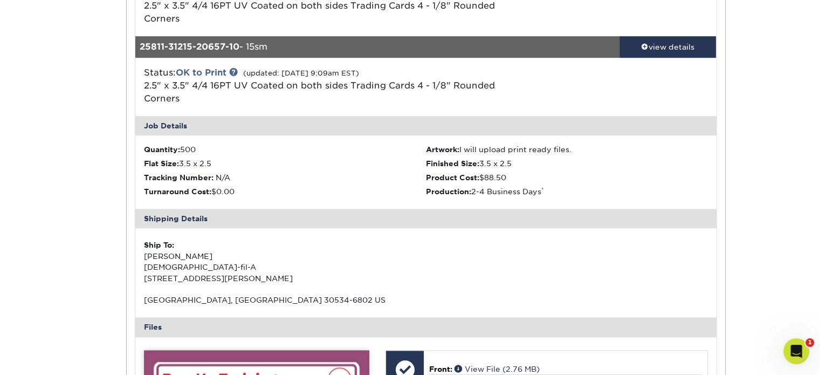
scroll to position [845, 0]
click at [653, 50] on div "view details" at bounding box center [667, 46] width 97 height 11
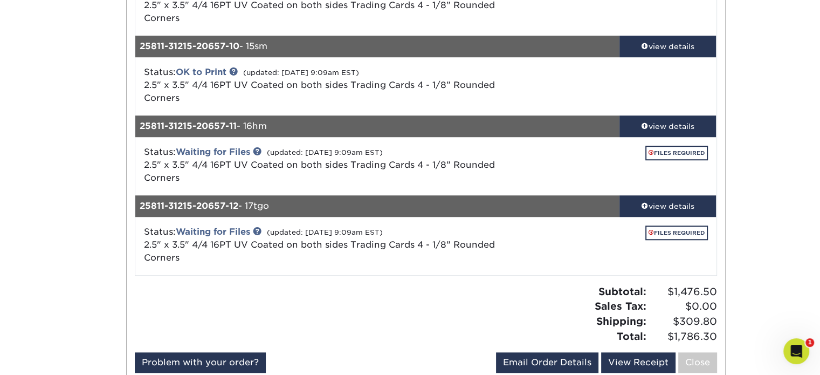
scroll to position [900, 0]
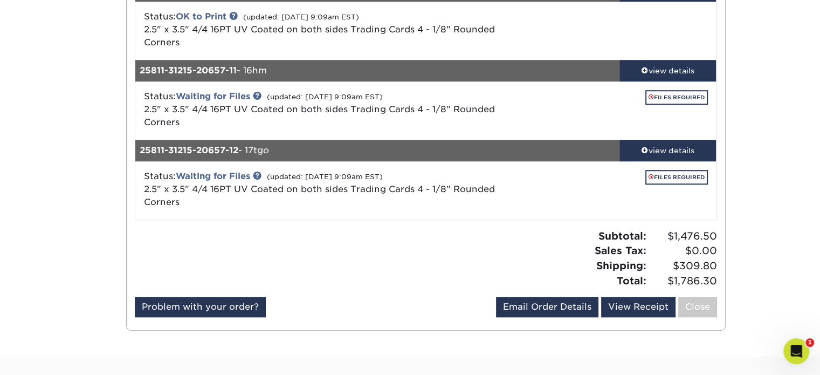
click at [645, 142] on link "view details" at bounding box center [667, 151] width 97 height 22
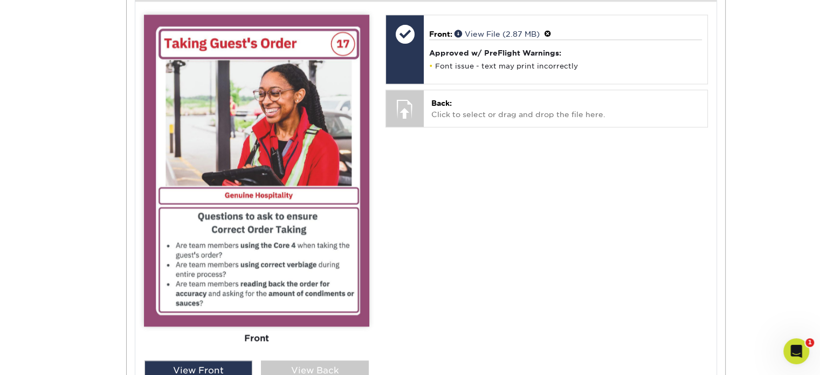
scroll to position [1382, 0]
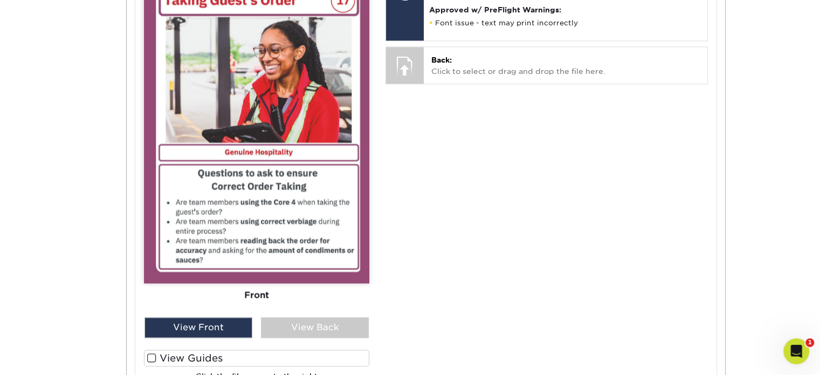
click at [300, 325] on div "View Back" at bounding box center [315, 327] width 108 height 20
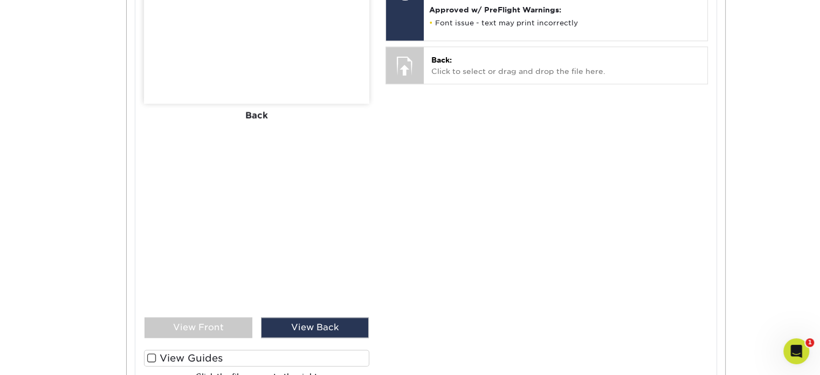
click at [239, 332] on div "View Front" at bounding box center [198, 327] width 108 height 20
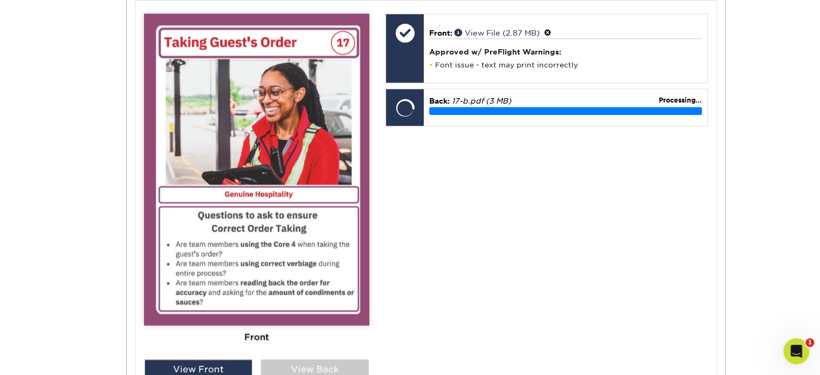
scroll to position [1340, 0]
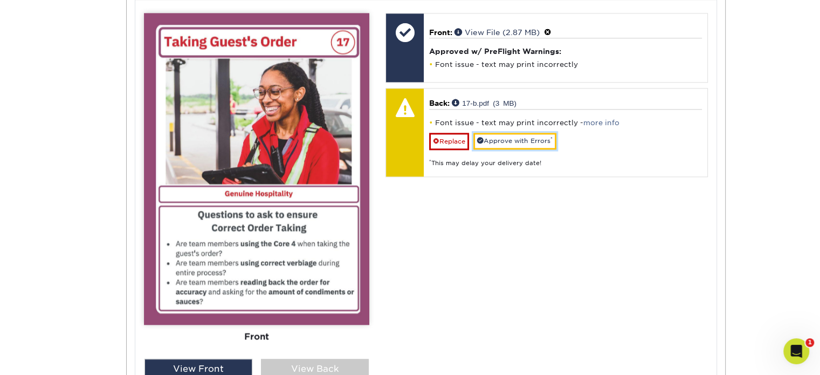
click at [495, 145] on link "Approve with Errors *" at bounding box center [514, 141] width 83 height 17
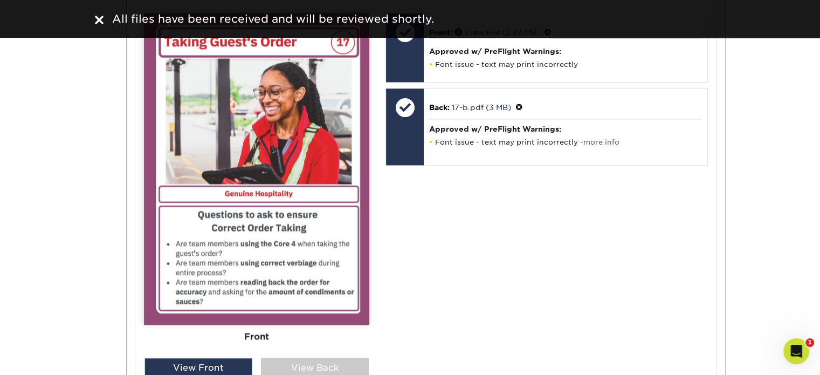
click at [317, 364] on div "View Back" at bounding box center [315, 367] width 108 height 20
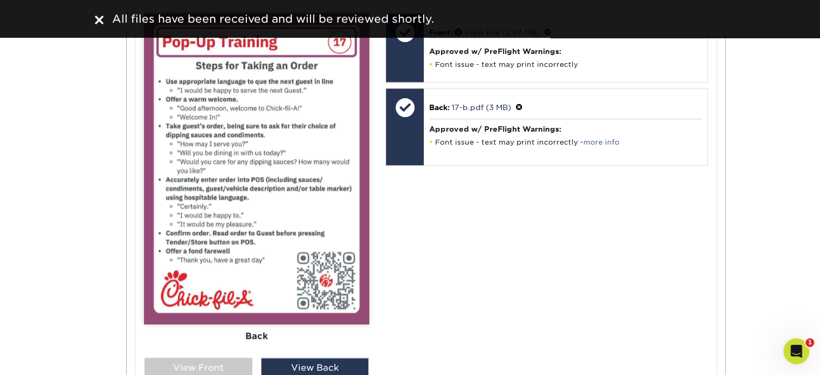
click at [227, 365] on div "View Front" at bounding box center [198, 367] width 108 height 20
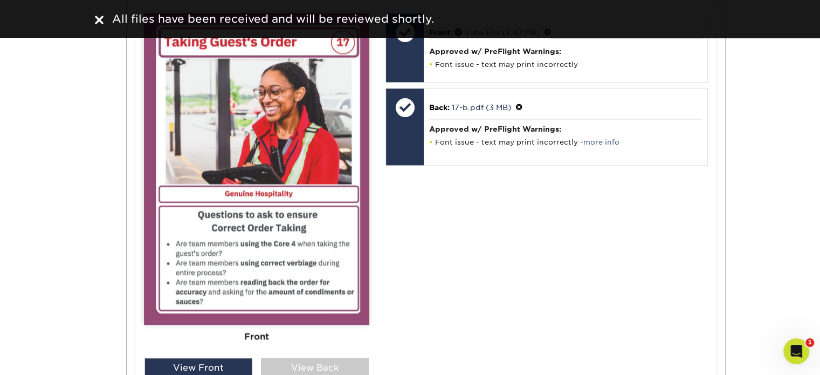
click at [278, 363] on div "View Back" at bounding box center [315, 367] width 108 height 20
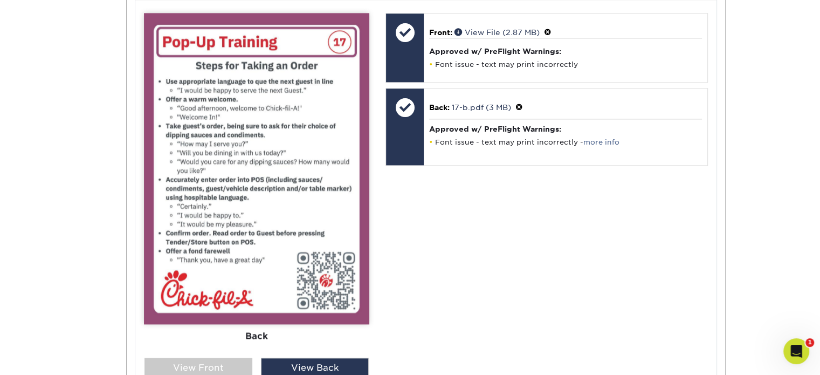
click at [222, 361] on div "View Front" at bounding box center [198, 367] width 108 height 20
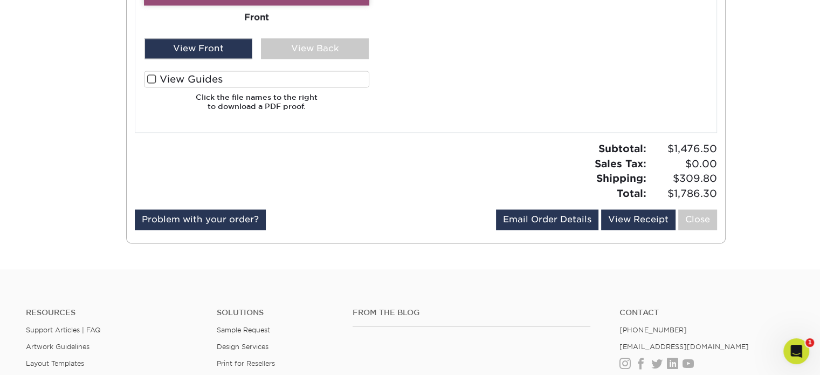
scroll to position [1659, 0]
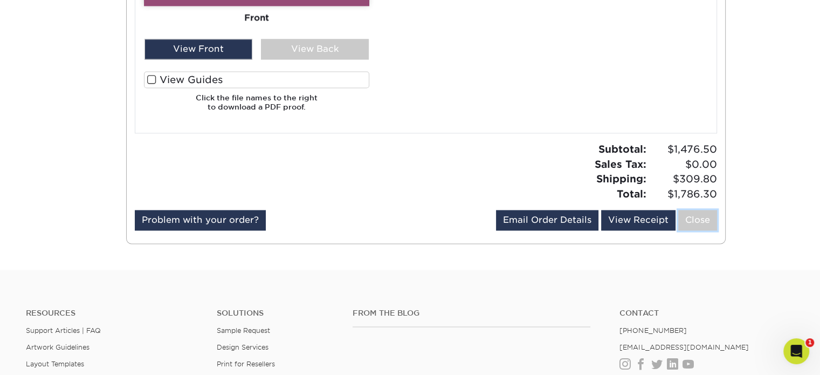
click at [689, 219] on link "Close" at bounding box center [697, 220] width 39 height 20
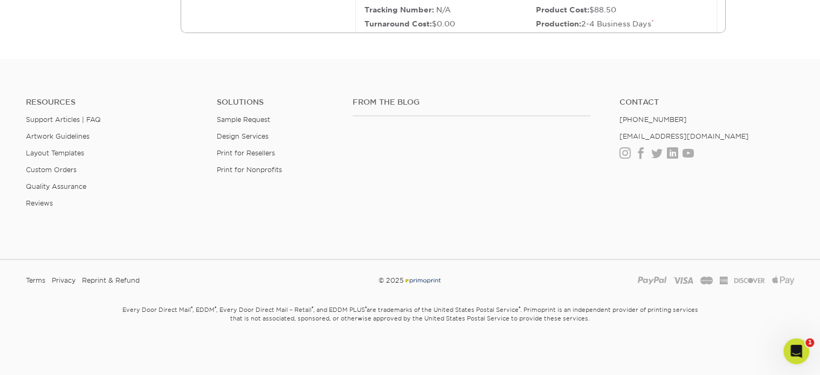
scroll to position [0, 0]
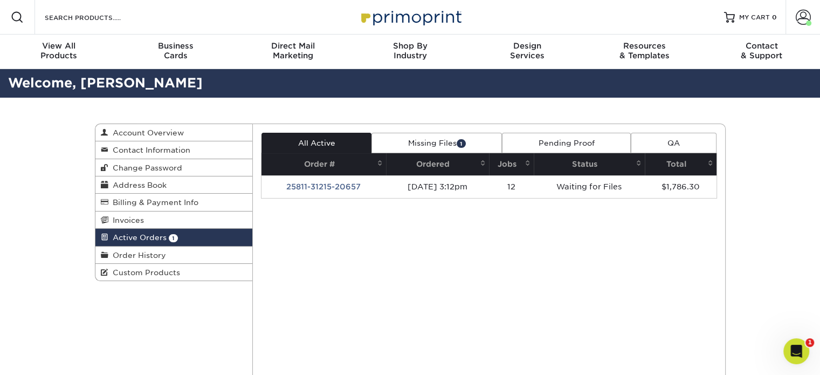
click at [791, 357] on div "Open Intercom Messenger" at bounding box center [796, 351] width 36 height 36
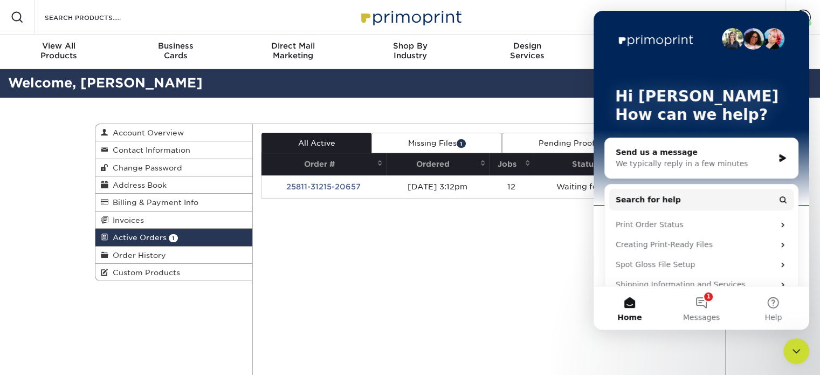
click at [696, 307] on button "1 Messages" at bounding box center [701, 307] width 72 height 43
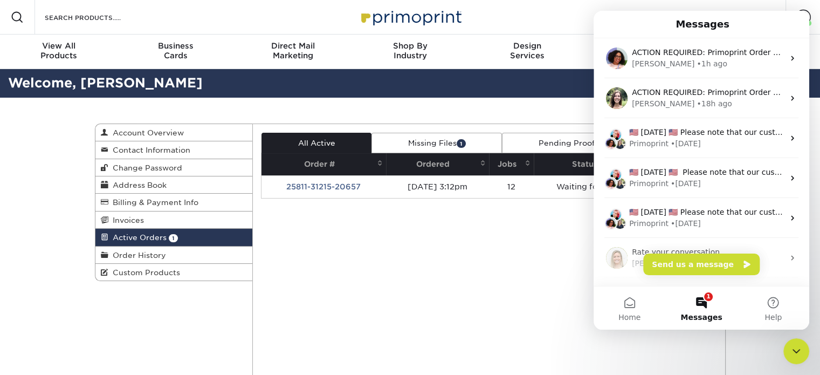
click at [723, 105] on div "[PERSON_NAME] • 18h ago" at bounding box center [708, 103] width 152 height 11
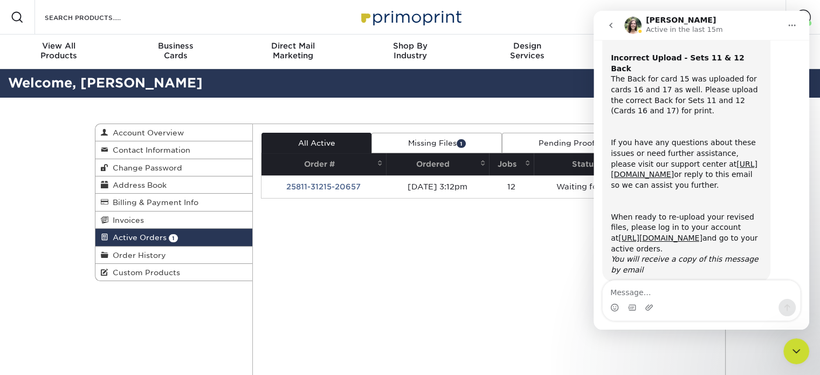
scroll to position [124, 0]
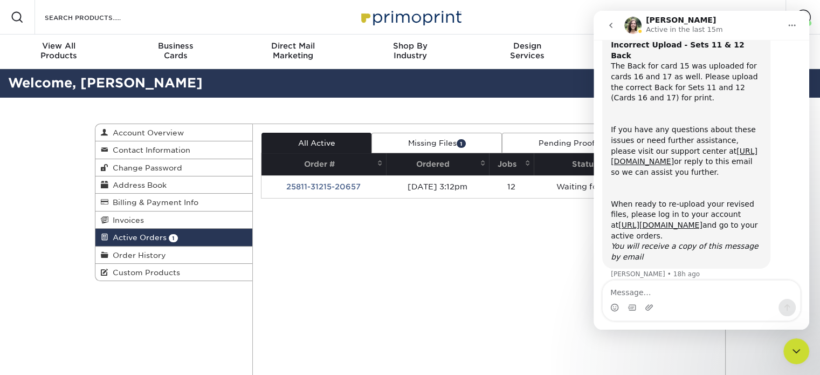
click at [611, 23] on icon "go back" at bounding box center [610, 25] width 9 height 9
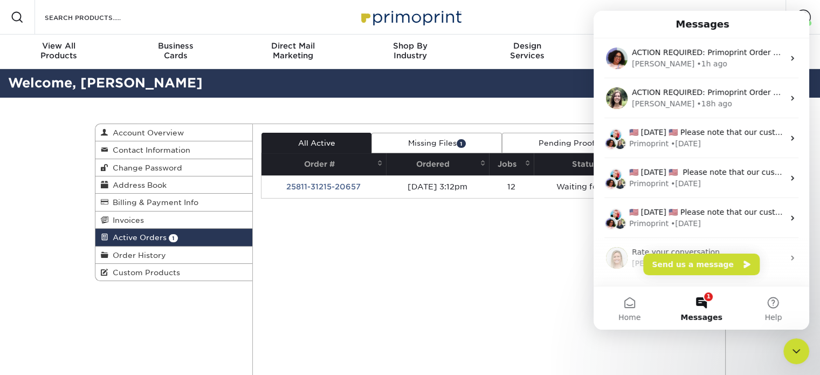
scroll to position [0, 0]
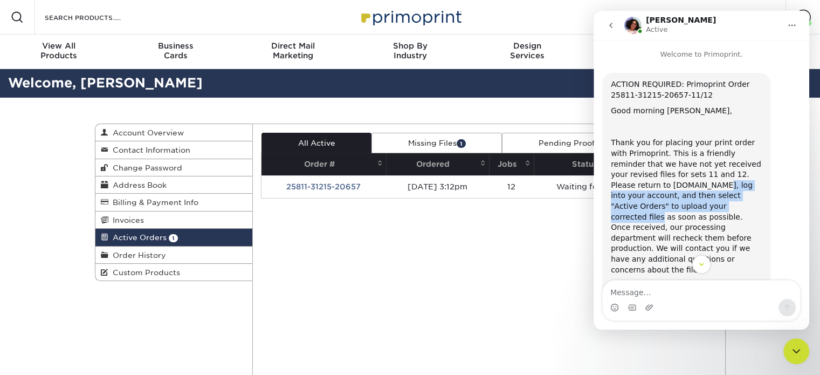
drag, startPoint x: 653, startPoint y: 119, endPoint x: 649, endPoint y: 190, distance: 70.7
click at [649, 190] on div "Thank you for placing your print order with Primoprint. This is a friendly remi…" at bounding box center [686, 205] width 151 height 137
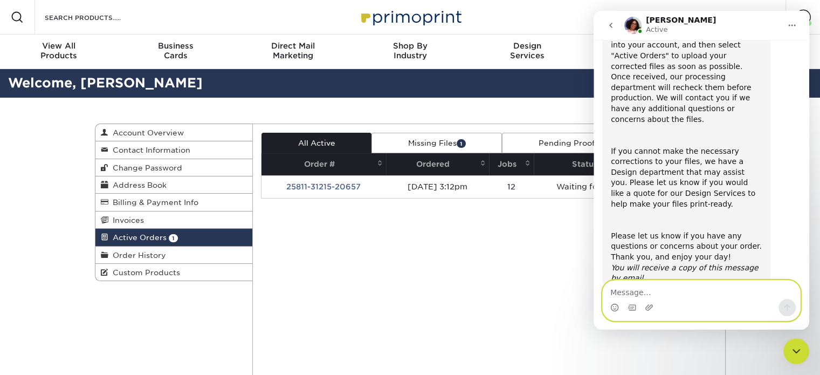
click at [633, 284] on textarea "Message…" at bounding box center [701, 289] width 197 height 18
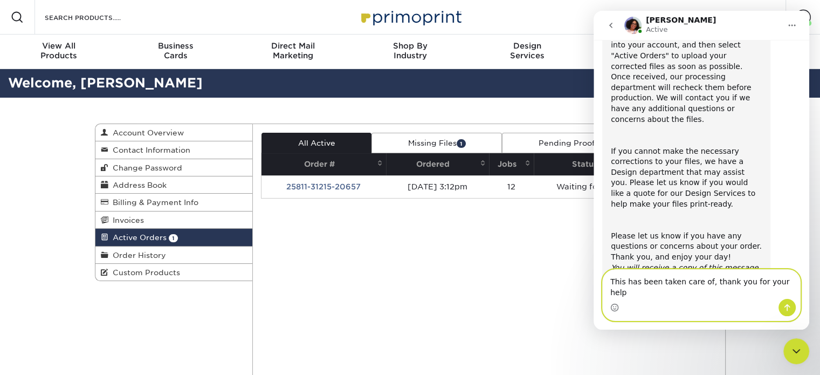
type textarea "This has been taken care of, thank you for your help!"
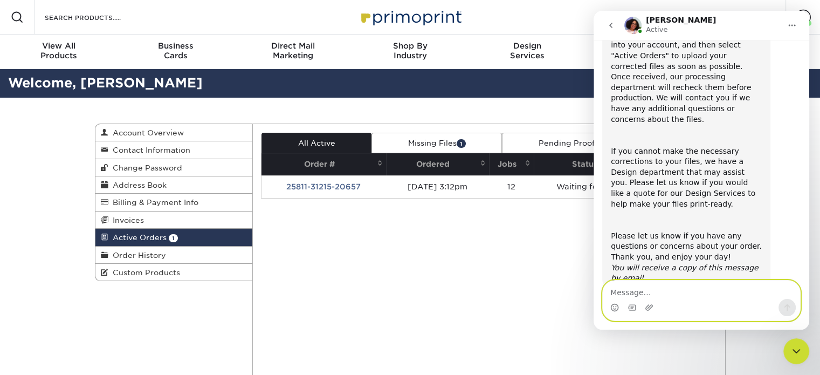
scroll to position [193, 0]
